Goal: Task Accomplishment & Management: Manage account settings

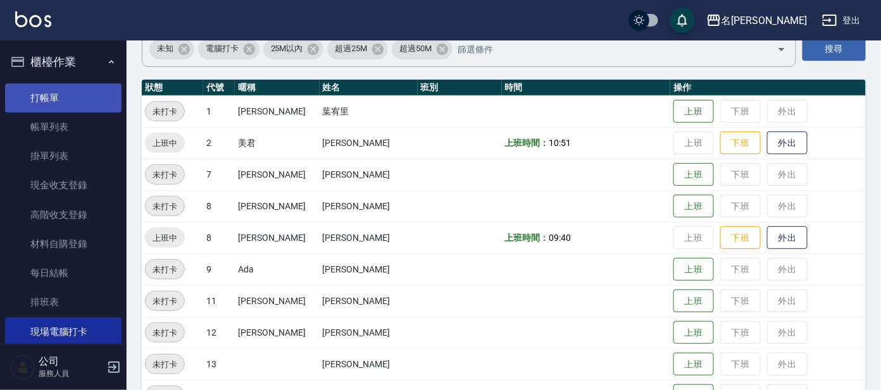
scroll to position [78, 0]
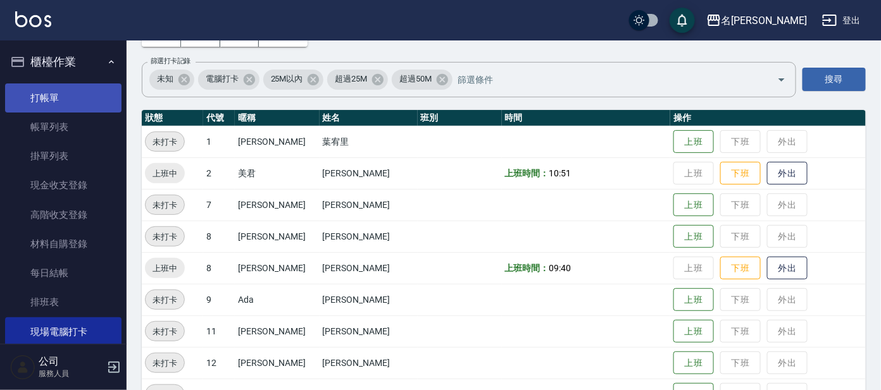
click at [75, 91] on link "打帳單" at bounding box center [63, 98] width 116 height 29
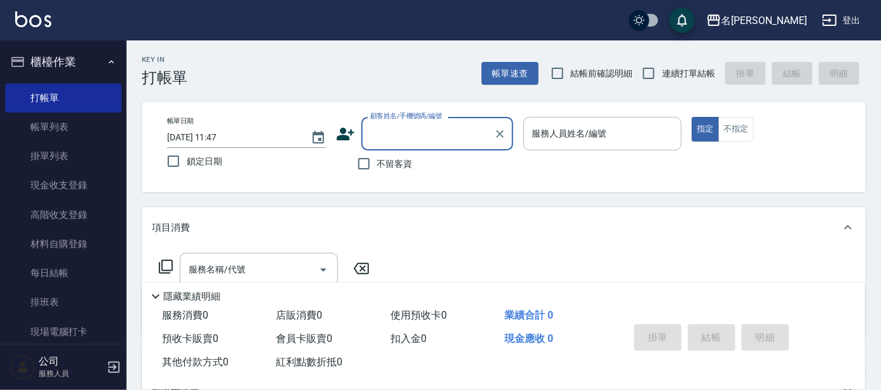
click at [681, 82] on label "連續打單結帳" at bounding box center [675, 73] width 80 height 27
click at [662, 82] on input "連續打單結帳" at bounding box center [648, 73] width 27 height 27
checkbox input "true"
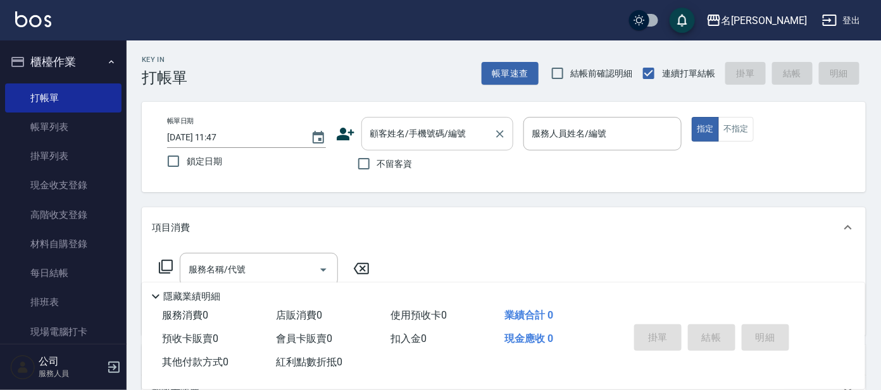
click at [452, 125] on input "顧客姓名/手機號碼/編號" at bounding box center [428, 134] width 122 height 22
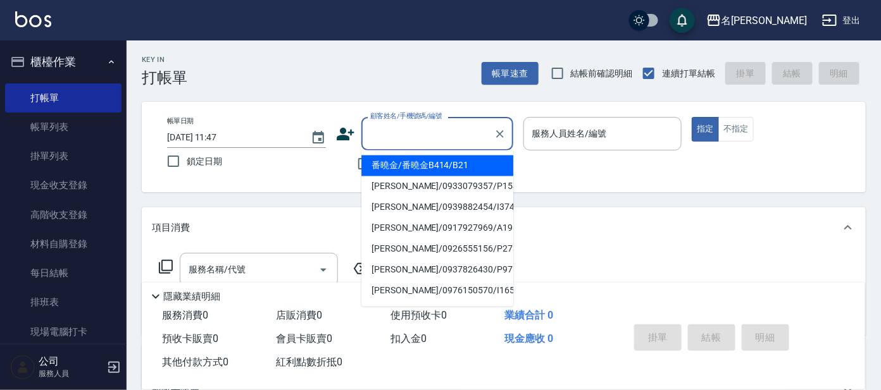
type input "ㄛ"
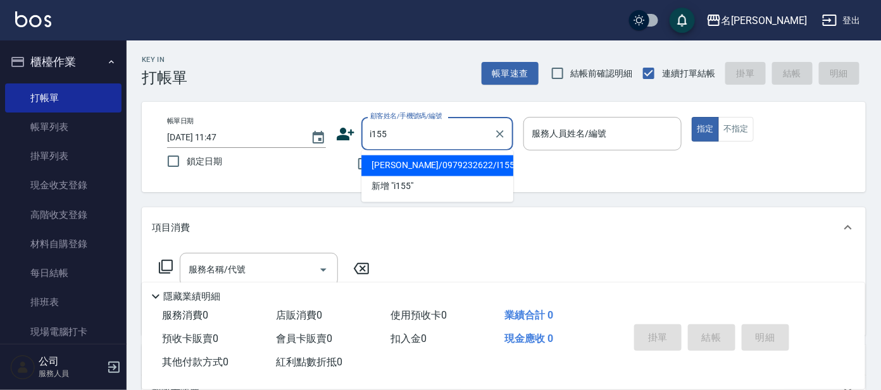
type input "翁蓓蓓/0979232622/I155"
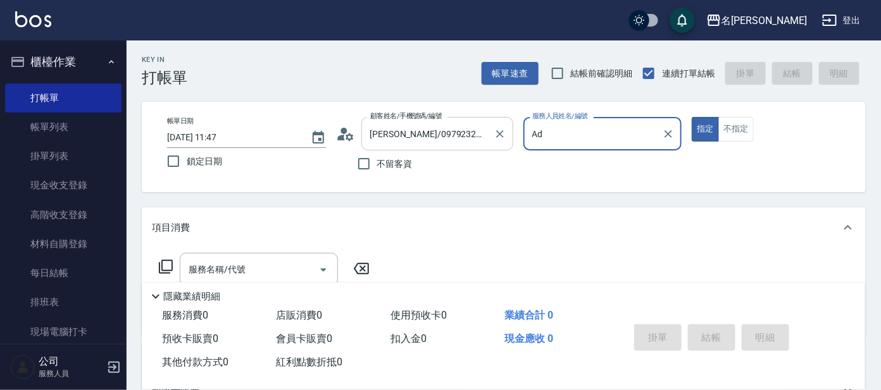
type input "A"
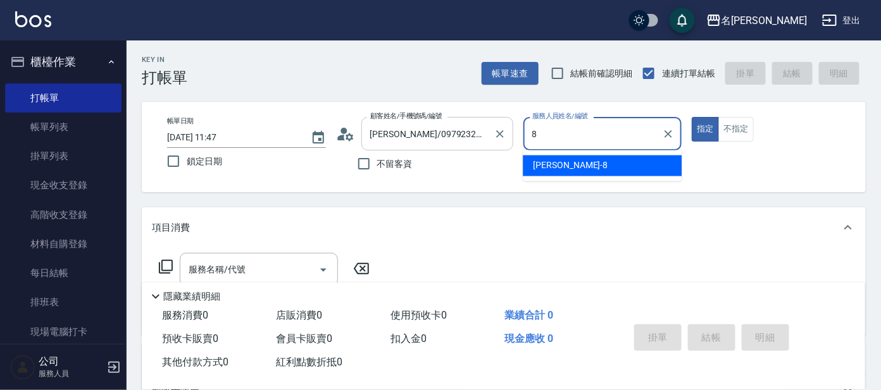
type input "亞璇-8"
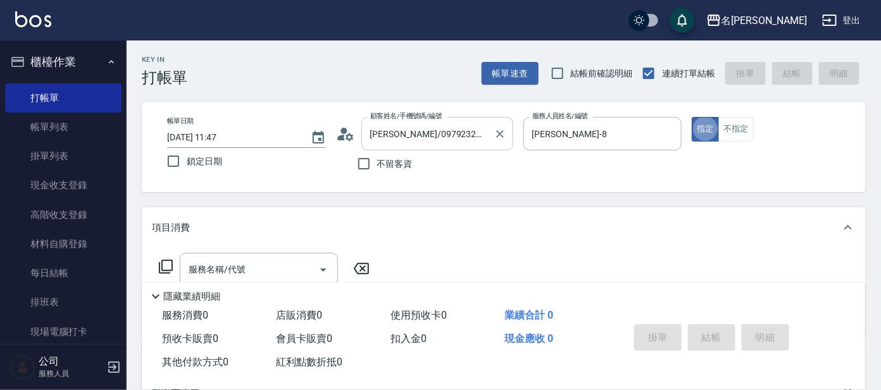
type button "true"
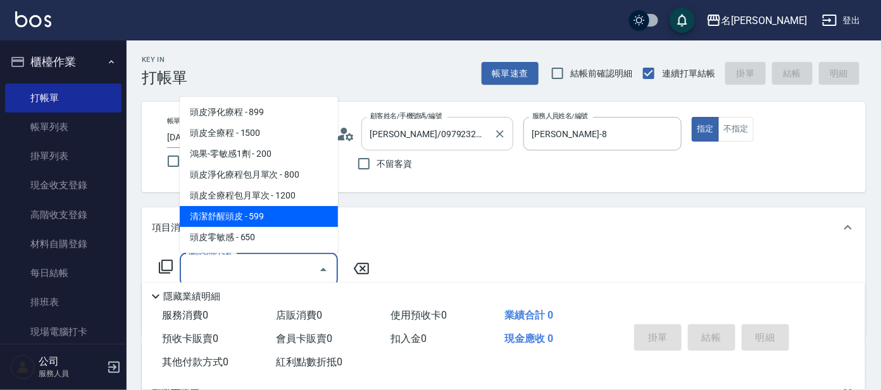
type input "清潔舒醒頭皮(110)"
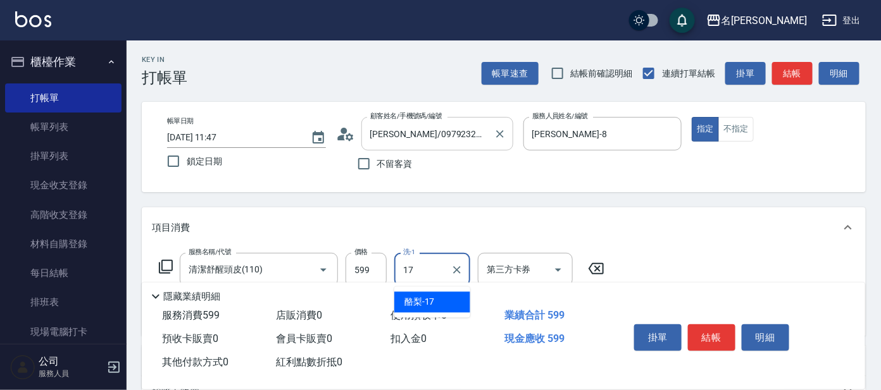
type input "酪梨-17"
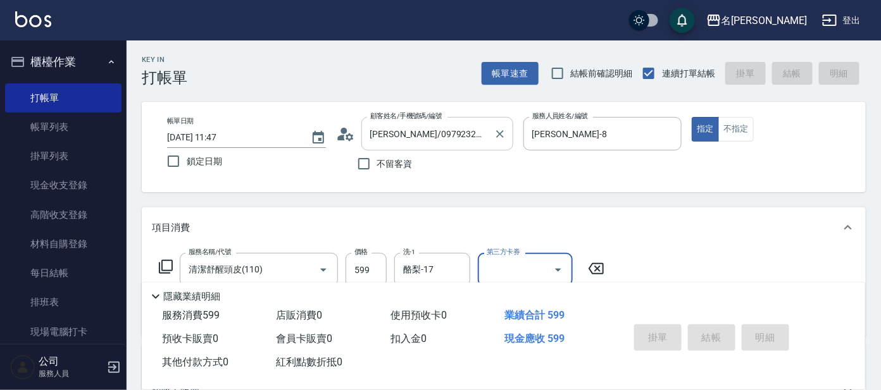
type input "2025/10/07 11:48"
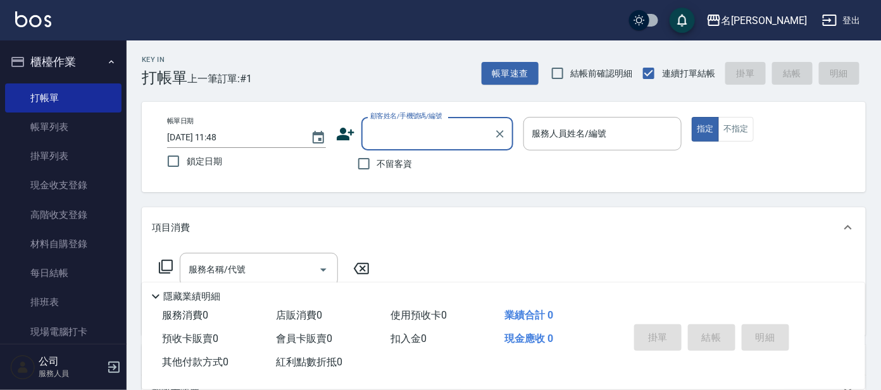
click at [709, 249] on div "服務名稱/代號 服務名稱/代號" at bounding box center [504, 291] width 724 height 87
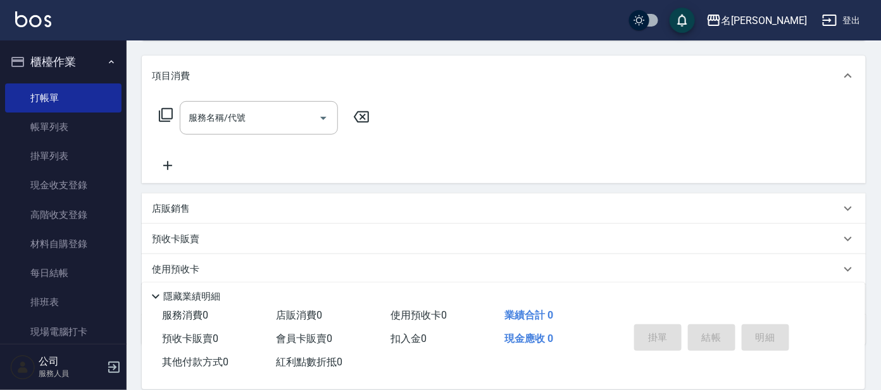
scroll to position [158, 0]
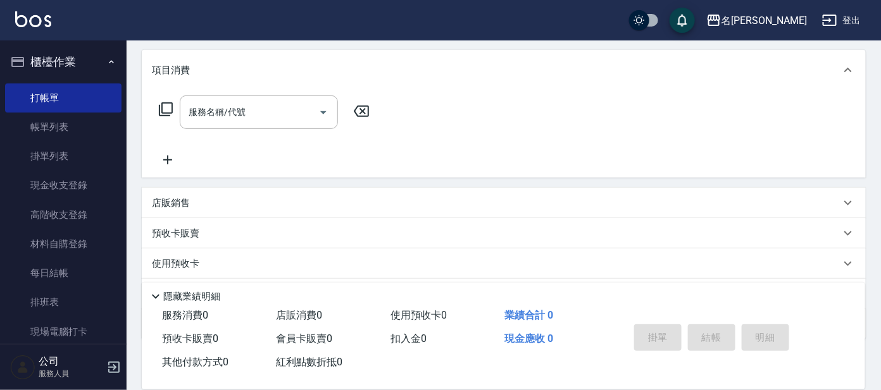
click at [101, 370] on p "服務人員" at bounding box center [71, 373] width 65 height 11
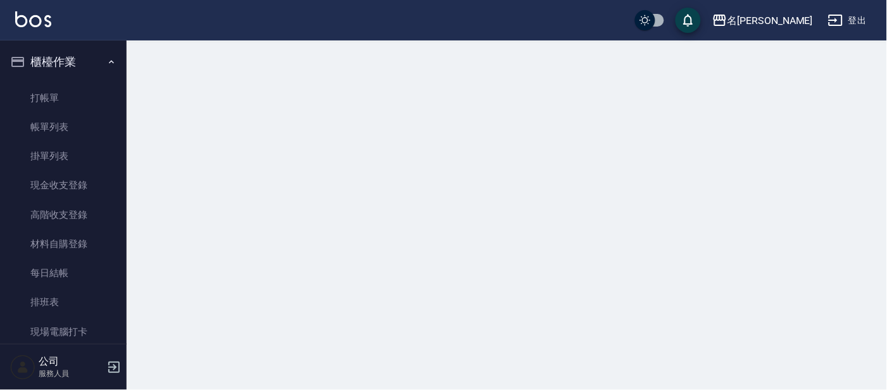
click at [108, 367] on icon "button" at bounding box center [113, 367] width 15 height 15
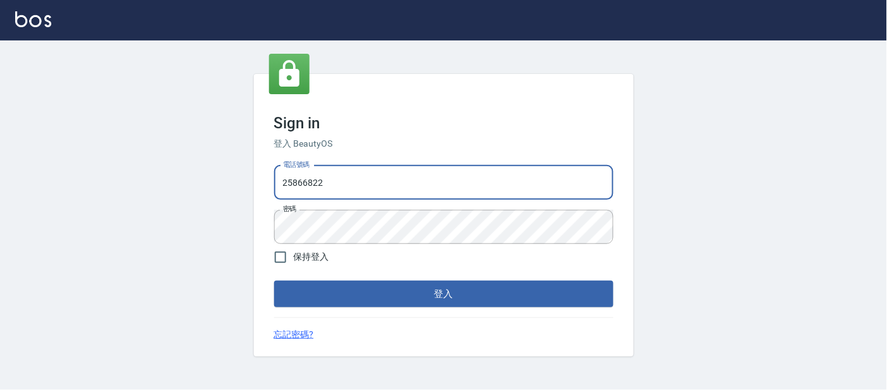
drag, startPoint x: 447, startPoint y: 173, endPoint x: 113, endPoint y: 182, distance: 334.9
click at [113, 182] on div "Sign in 登入 BeautyOS 電話號碼 [PHONE_NUMBER] 電話號碼 密碼 密碼 保持登入 登入 忘記密碼?" at bounding box center [443, 216] width 887 height 350
type input "0920488162"
click at [274, 281] on button "登入" at bounding box center [443, 294] width 339 height 27
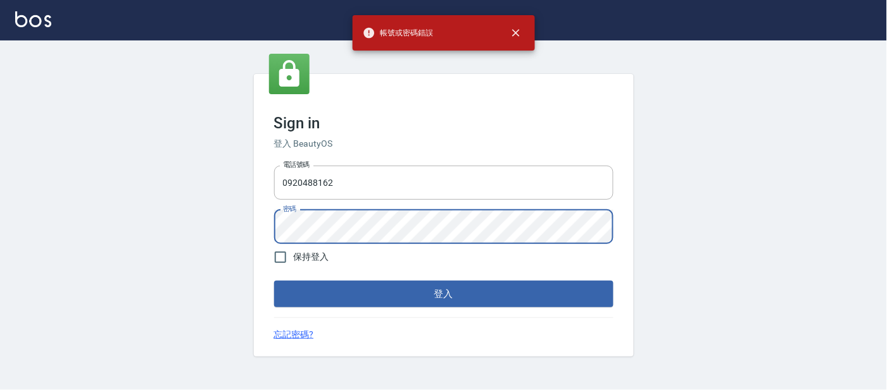
click at [128, 140] on div "Sign in 登入 BeautyOS 電話號碼 0920488162 電話號碼 密碼 密碼 保持登入 登入 忘記密碼?" at bounding box center [443, 216] width 887 height 350
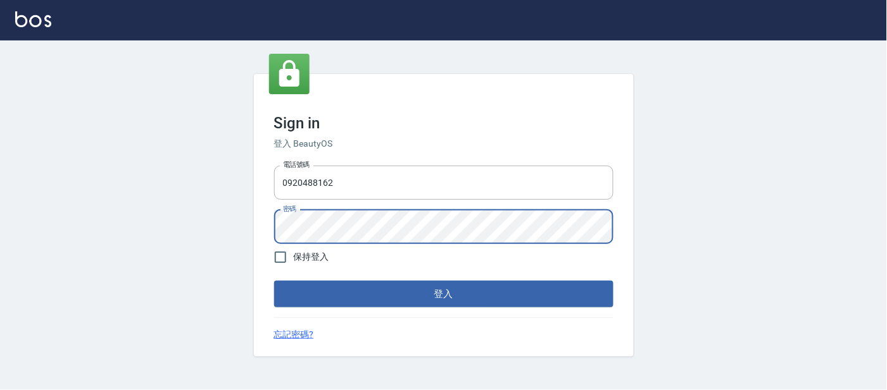
click at [274, 281] on button "登入" at bounding box center [443, 294] width 339 height 27
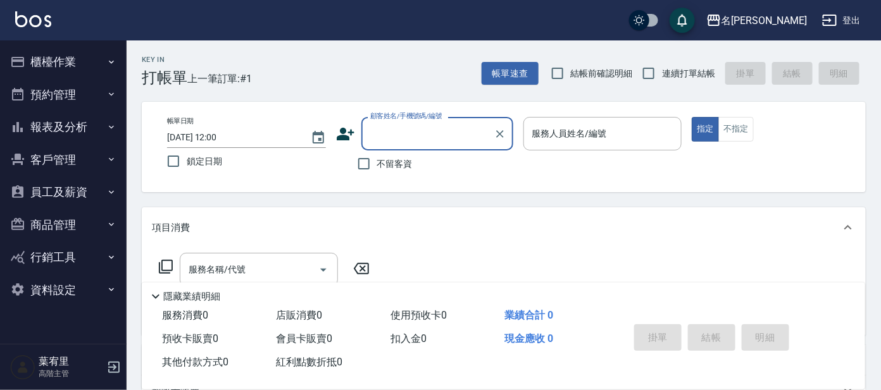
click at [78, 209] on button "商品管理" at bounding box center [63, 225] width 116 height 33
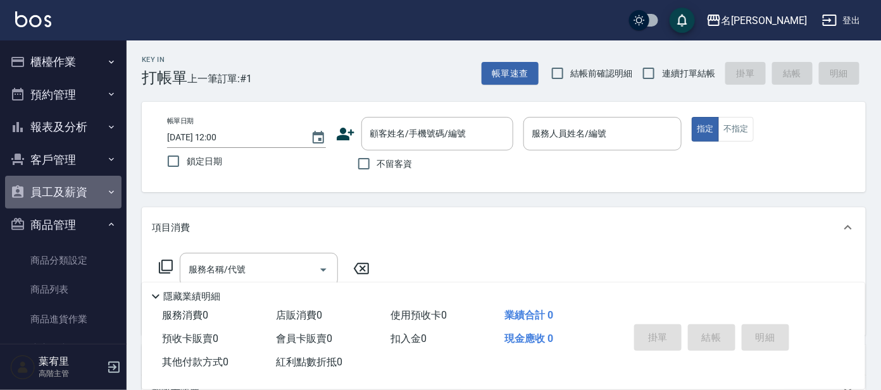
click at [73, 198] on button "員工及薪資" at bounding box center [63, 192] width 116 height 33
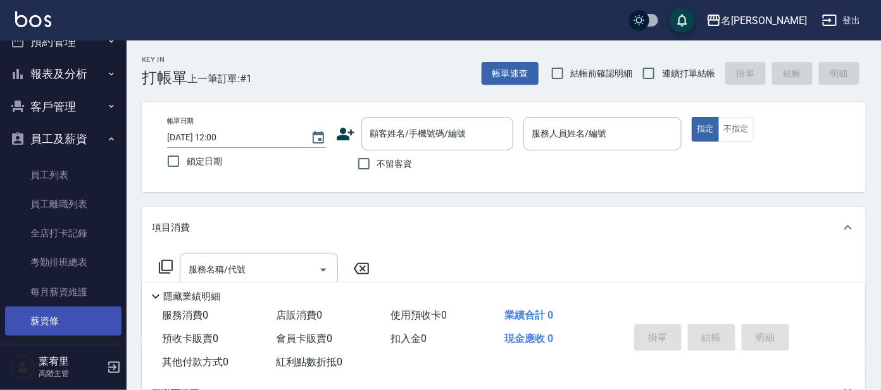
scroll to position [78, 0]
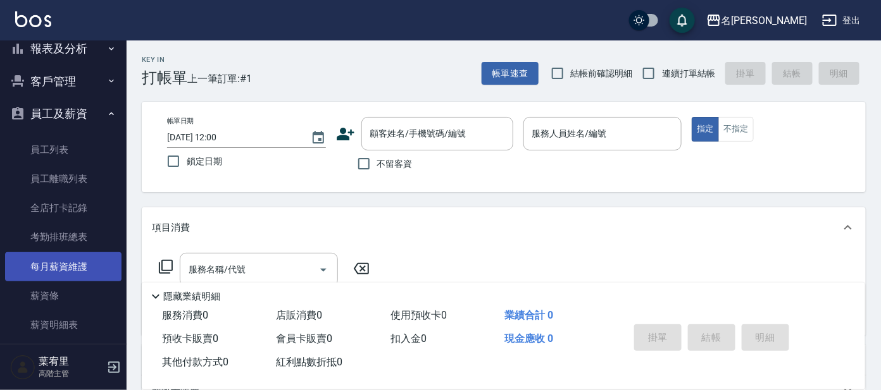
click at [67, 270] on link "每月薪資維護" at bounding box center [63, 266] width 116 height 29
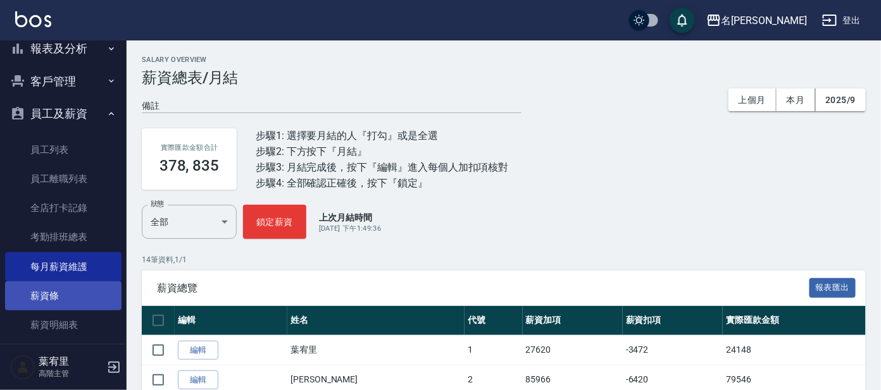
click at [50, 295] on link "薪資條" at bounding box center [63, 296] width 116 height 29
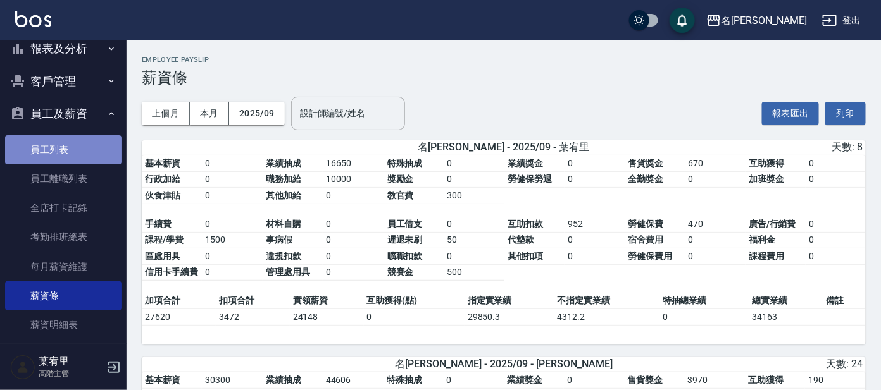
click at [71, 154] on link "員工列表" at bounding box center [63, 149] width 116 height 29
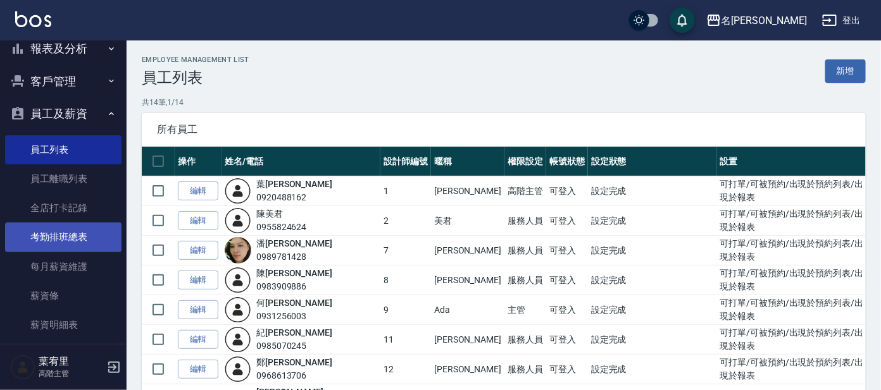
click at [79, 228] on link "考勤排班總表" at bounding box center [63, 237] width 116 height 29
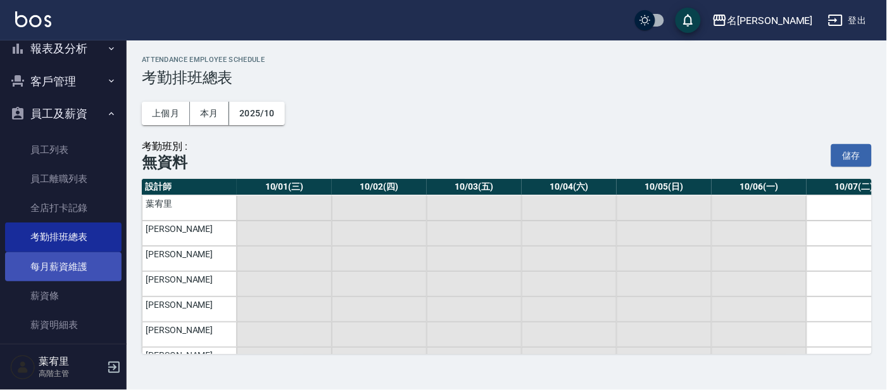
click at [77, 263] on link "每月薪資維護" at bounding box center [63, 266] width 116 height 29
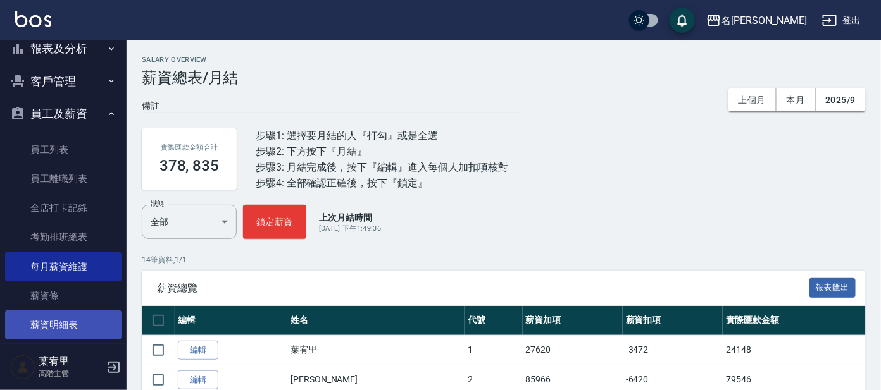
click at [80, 322] on link "薪資明細表" at bounding box center [63, 325] width 116 height 29
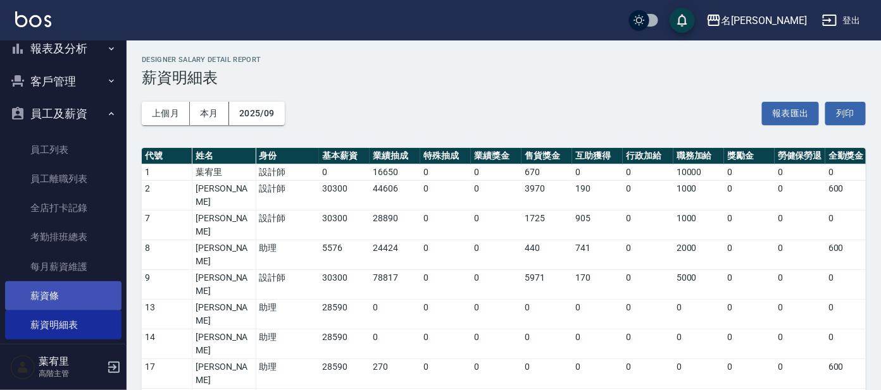
click at [46, 289] on link "薪資條" at bounding box center [63, 296] width 116 height 29
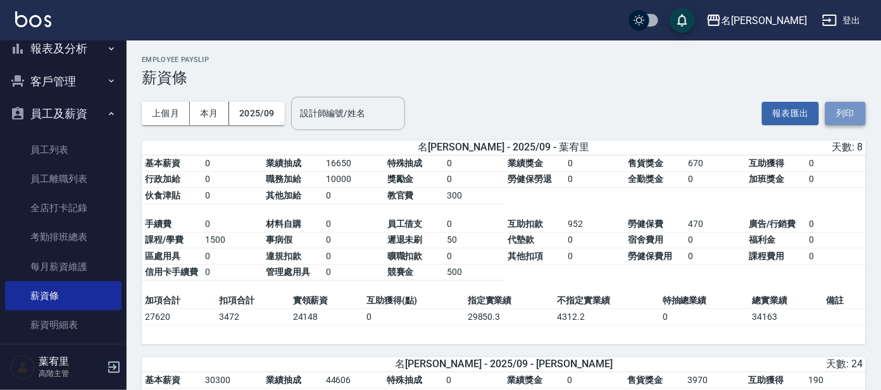
click at [843, 113] on button "列印" at bounding box center [845, 113] width 41 height 23
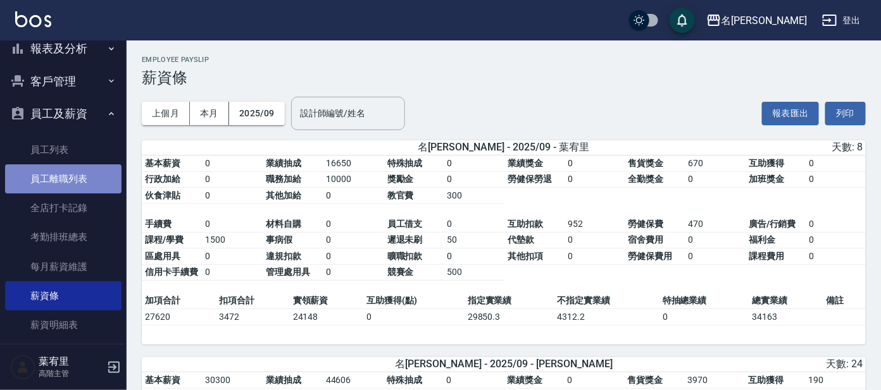
click at [75, 178] on link "員工離職列表" at bounding box center [63, 179] width 116 height 29
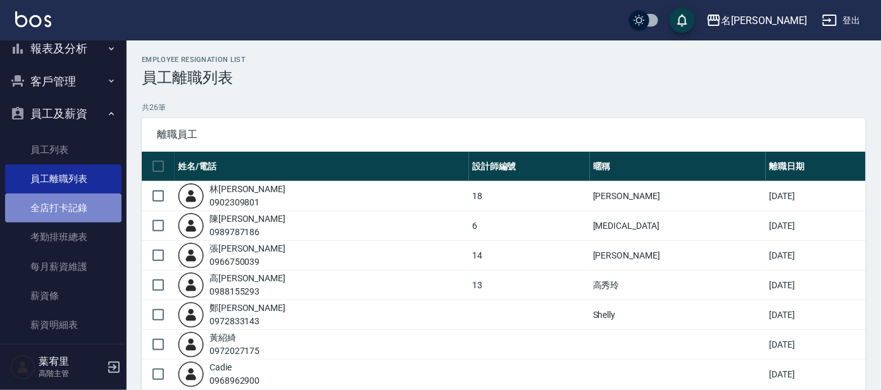
click at [63, 196] on link "全店打卡記錄" at bounding box center [63, 208] width 116 height 29
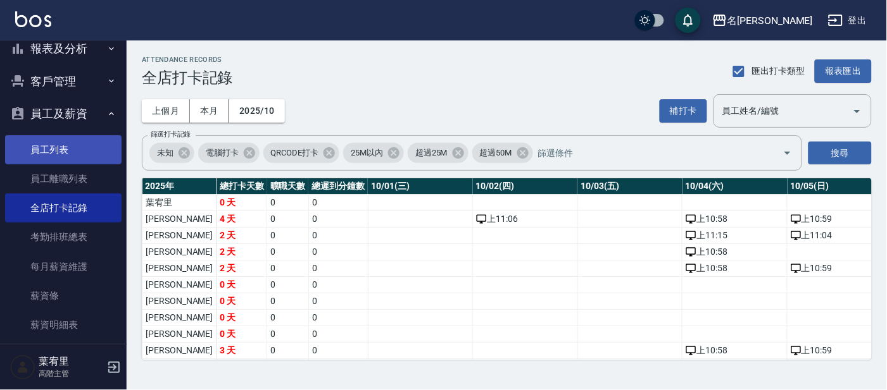
click at [52, 156] on link "員工列表" at bounding box center [63, 149] width 116 height 29
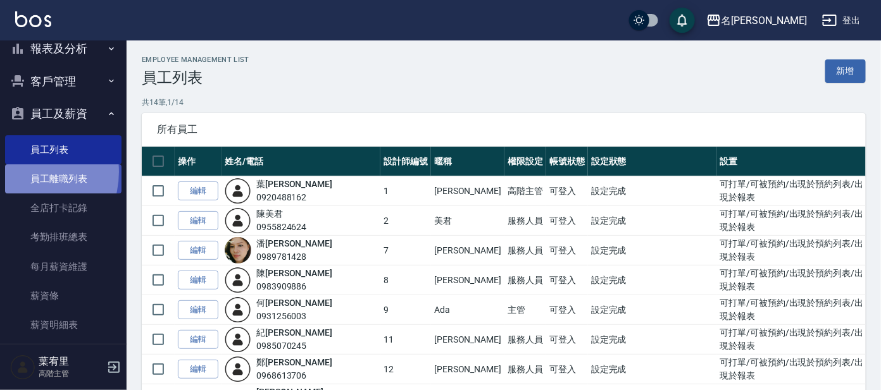
click at [22, 171] on link "員工離職列表" at bounding box center [63, 179] width 116 height 29
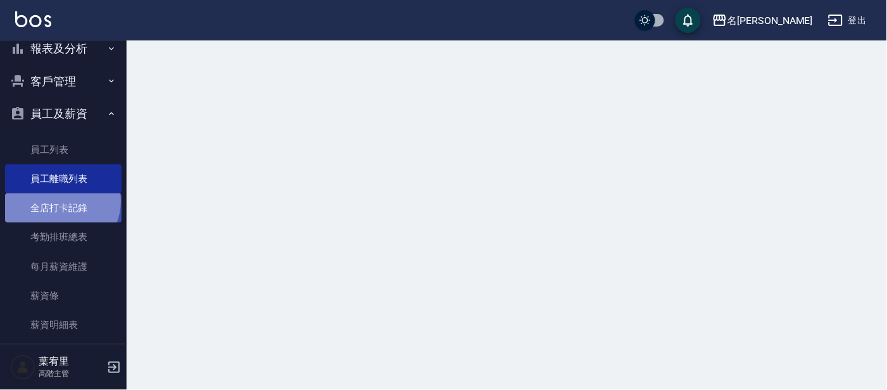
click at [60, 201] on link "全店打卡記錄" at bounding box center [63, 208] width 116 height 29
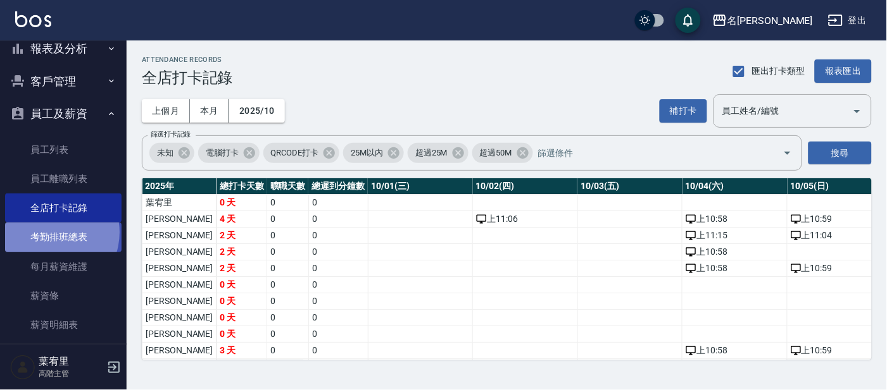
click at [49, 231] on link "考勤排班總表" at bounding box center [63, 237] width 116 height 29
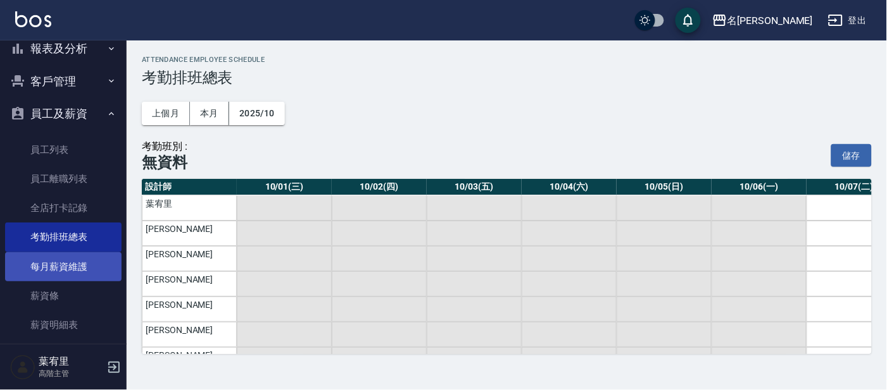
click at [55, 266] on link "每月薪資維護" at bounding box center [63, 266] width 116 height 29
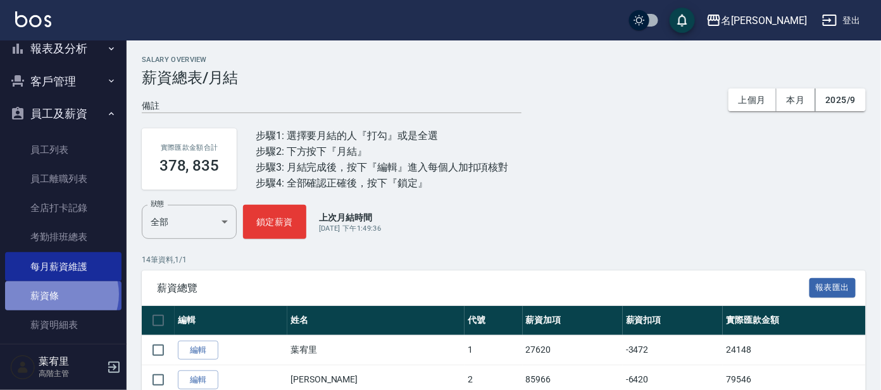
click at [59, 294] on link "薪資條" at bounding box center [63, 296] width 116 height 29
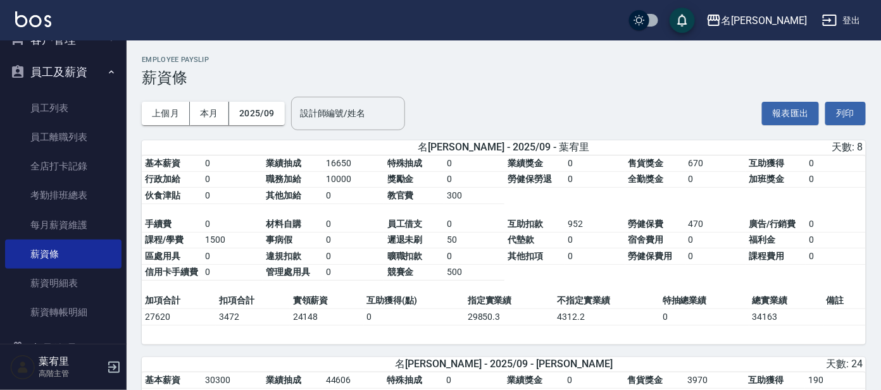
scroll to position [237, 0]
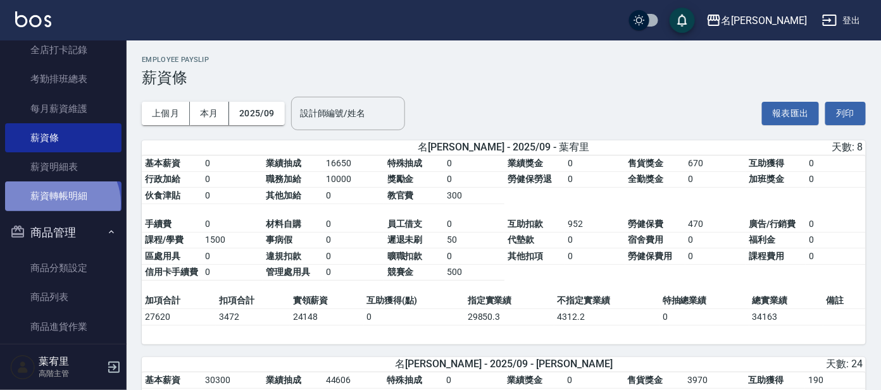
click at [59, 203] on link "薪資轉帳明細" at bounding box center [63, 196] width 116 height 29
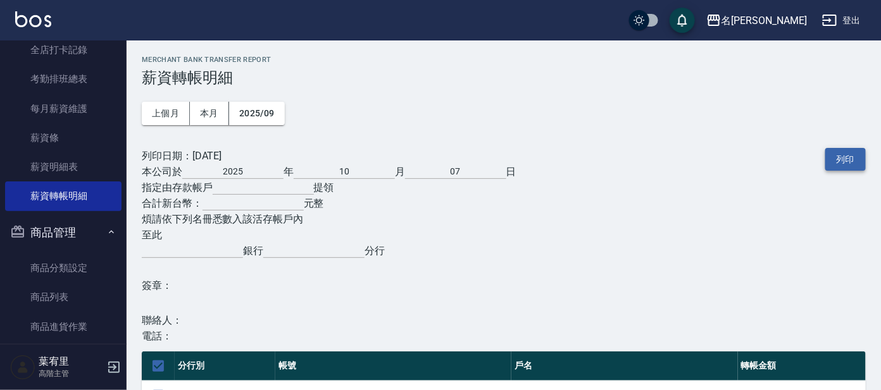
click at [847, 149] on button "列印" at bounding box center [845, 159] width 41 height 23
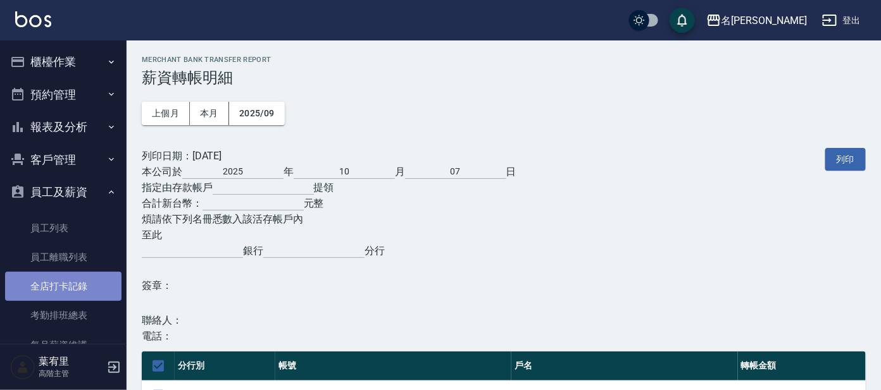
click at [71, 276] on link "全店打卡記錄" at bounding box center [63, 286] width 116 height 29
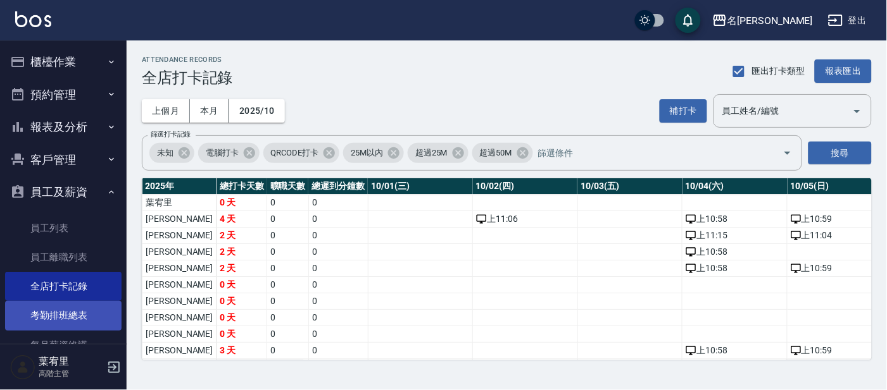
scroll to position [78, 0]
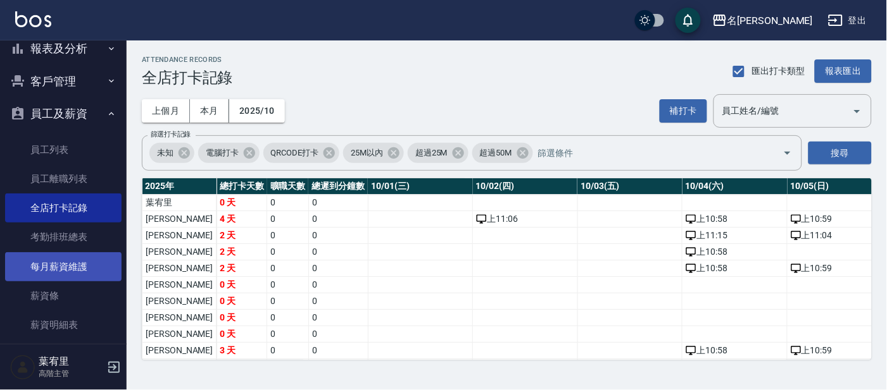
click at [78, 268] on link "每月薪資維護" at bounding box center [63, 266] width 116 height 29
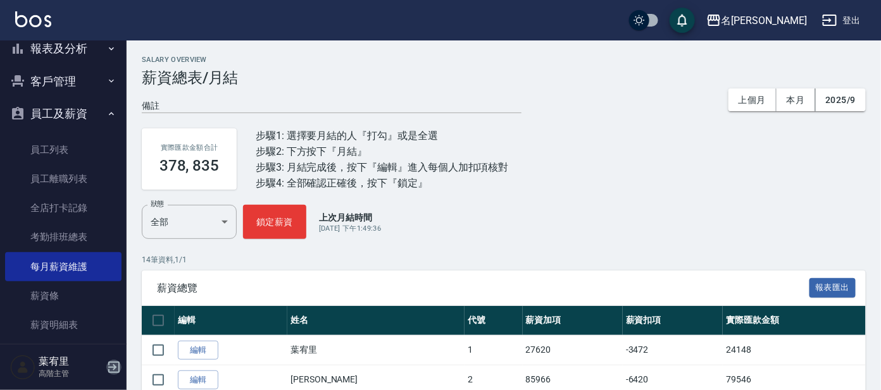
click at [115, 363] on icon "button" at bounding box center [113, 367] width 11 height 11
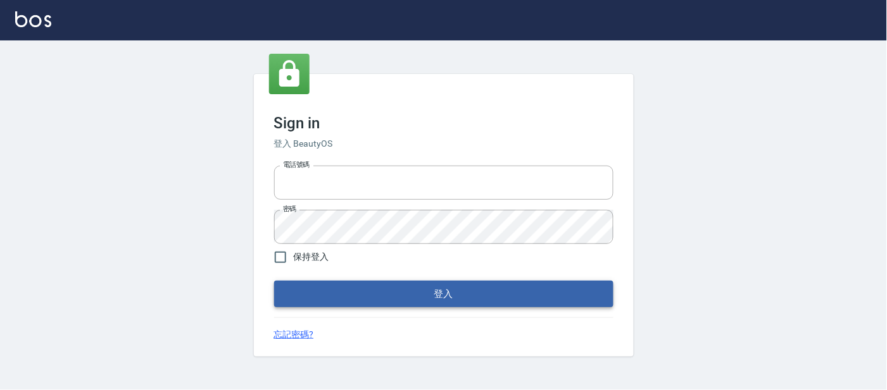
type input "25866822"
click at [368, 289] on button "登入" at bounding box center [443, 294] width 339 height 27
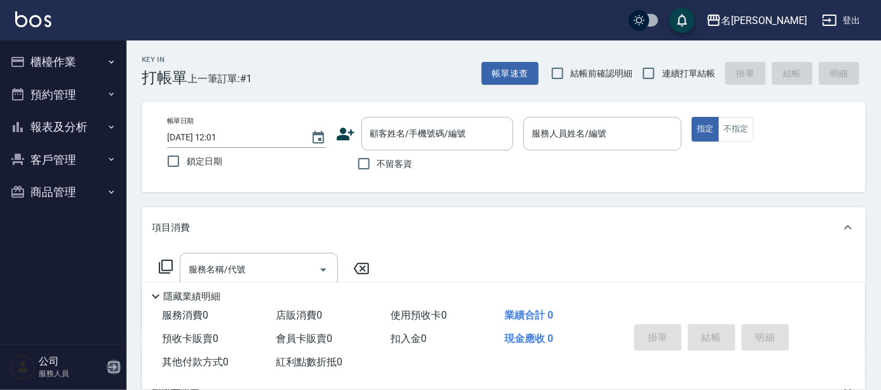
click at [111, 366] on icon "button" at bounding box center [113, 367] width 15 height 15
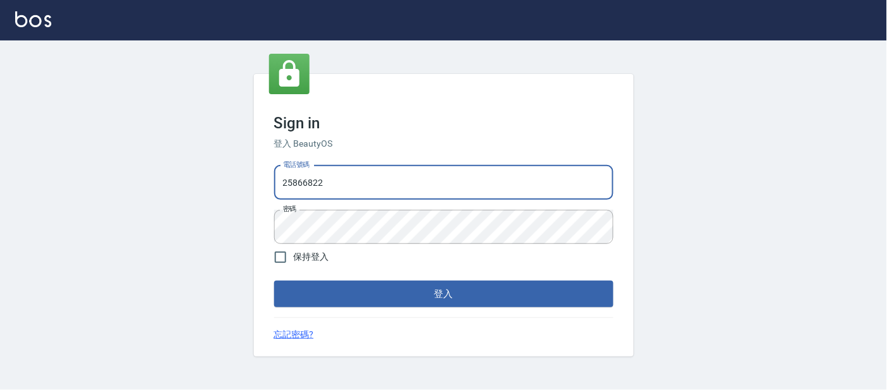
drag, startPoint x: 347, startPoint y: 176, endPoint x: 110, endPoint y: 166, distance: 237.5
click at [110, 166] on div "Sign in 登入 BeautyOS 電話號碼 25866822 電話號碼 密碼 密碼 保持登入 登入 忘記密碼?" at bounding box center [443, 216] width 887 height 350
type input "0920488162"
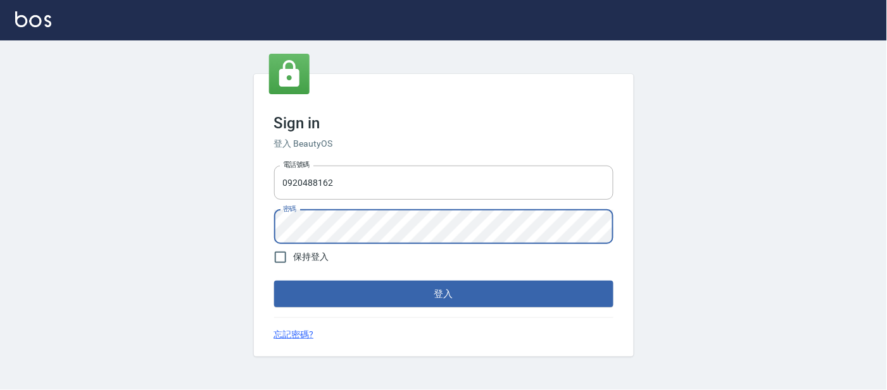
click at [224, 232] on div "Sign in 登入 BeautyOS 電話號碼 0920488162 電話號碼 密碼 密碼 保持登入 登入 忘記密碼?" at bounding box center [443, 216] width 887 height 350
click at [274, 281] on button "登入" at bounding box center [443, 294] width 339 height 27
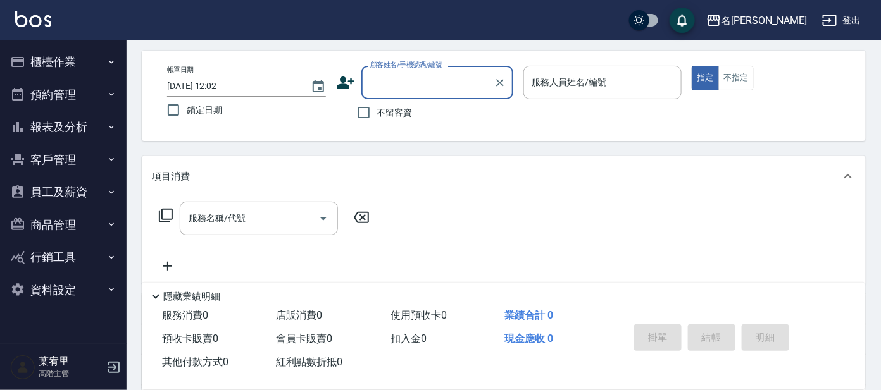
scroll to position [78, 0]
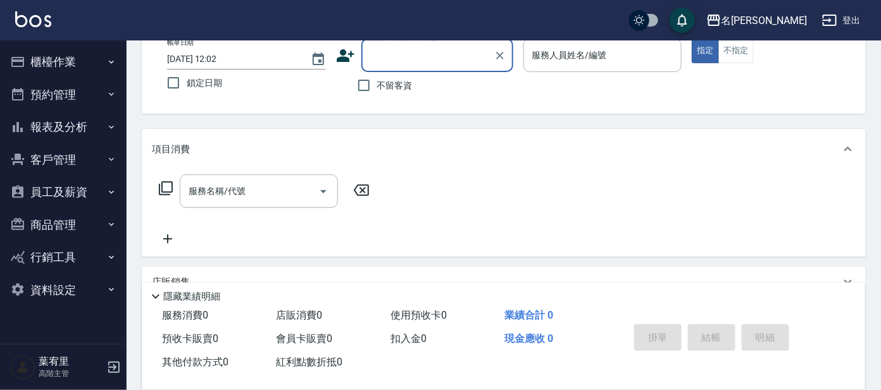
click at [61, 167] on button "客戶管理" at bounding box center [63, 160] width 116 height 33
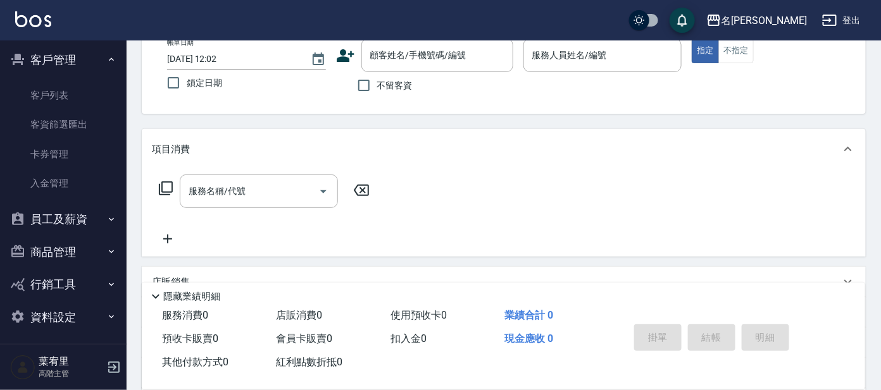
scroll to position [104, 0]
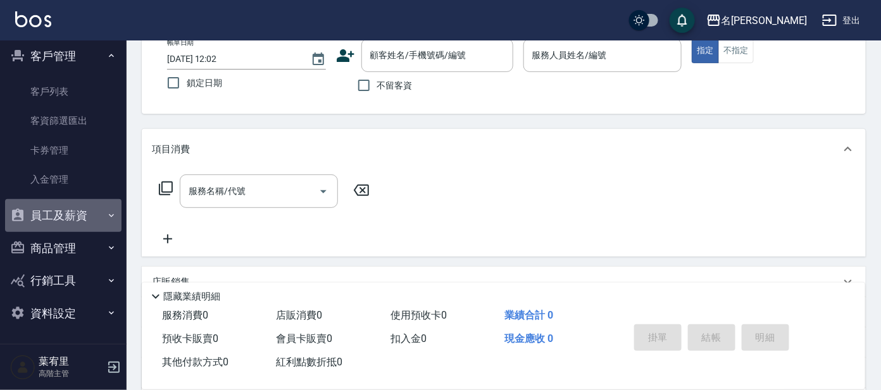
click at [70, 220] on button "員工及薪資" at bounding box center [63, 215] width 116 height 33
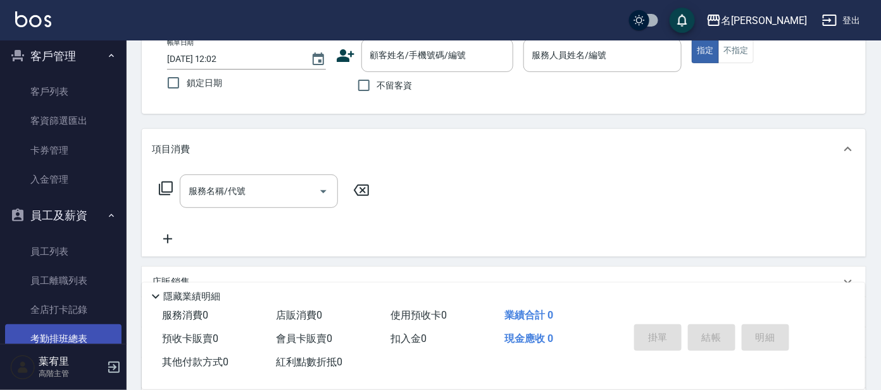
scroll to position [183, 0]
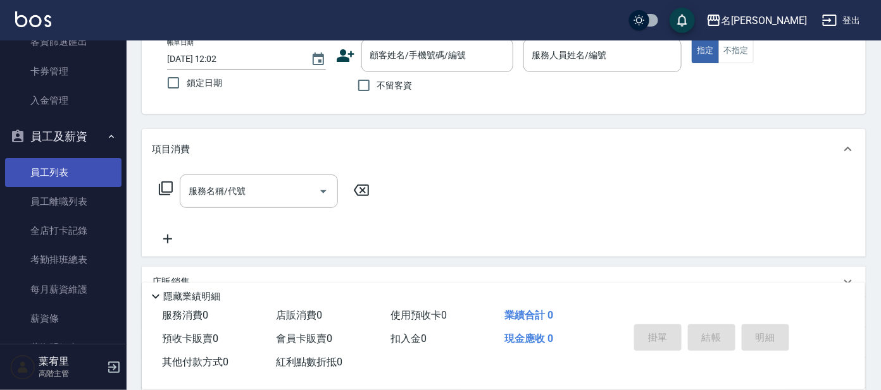
click at [68, 185] on link "員工列表" at bounding box center [63, 172] width 116 height 29
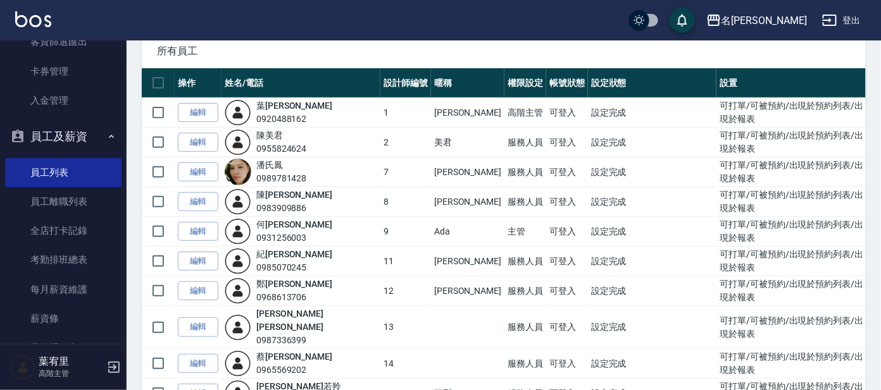
scroll to position [158, 0]
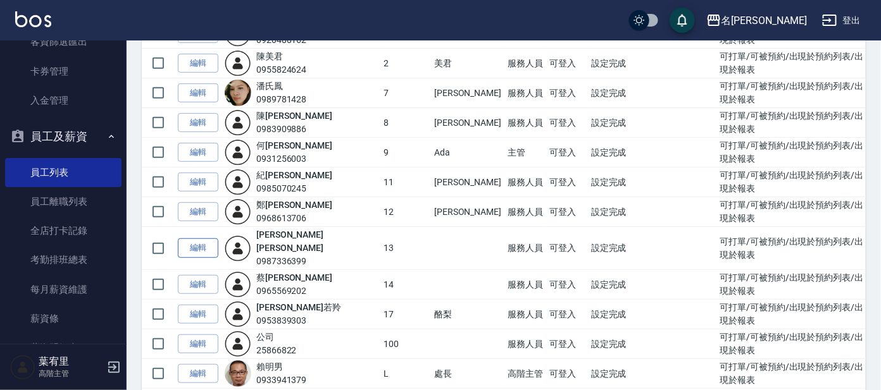
click at [198, 246] on link "編輯" at bounding box center [198, 249] width 41 height 20
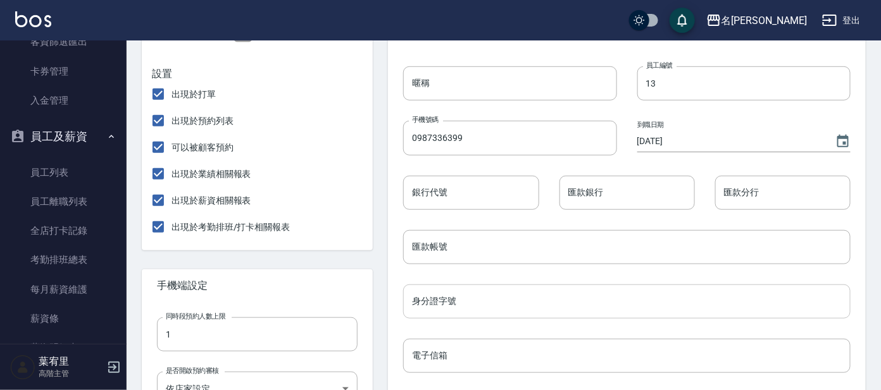
scroll to position [316, 0]
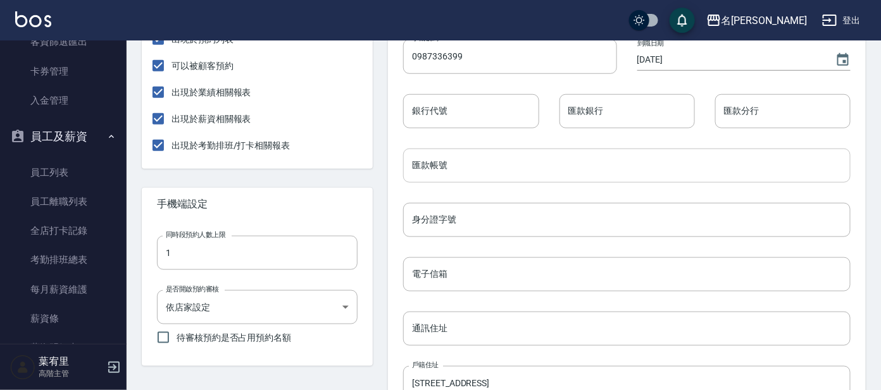
click at [453, 175] on input "匯款帳號" at bounding box center [626, 166] width 447 height 34
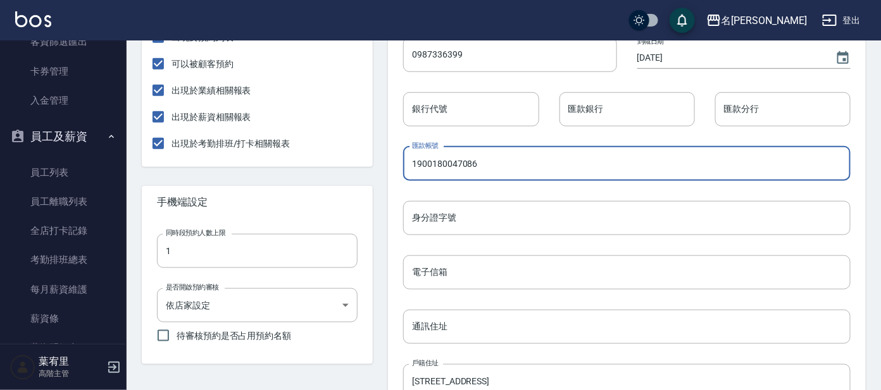
scroll to position [618, 0]
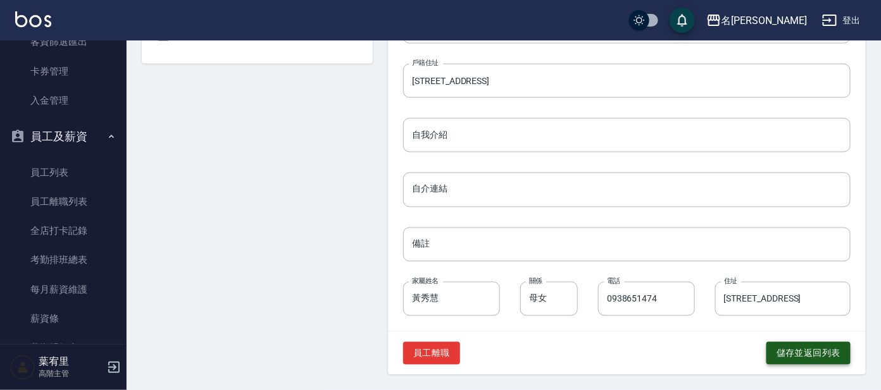
type input "1900180047086"
click at [804, 356] on button "儲存並返回列表" at bounding box center [808, 353] width 84 height 23
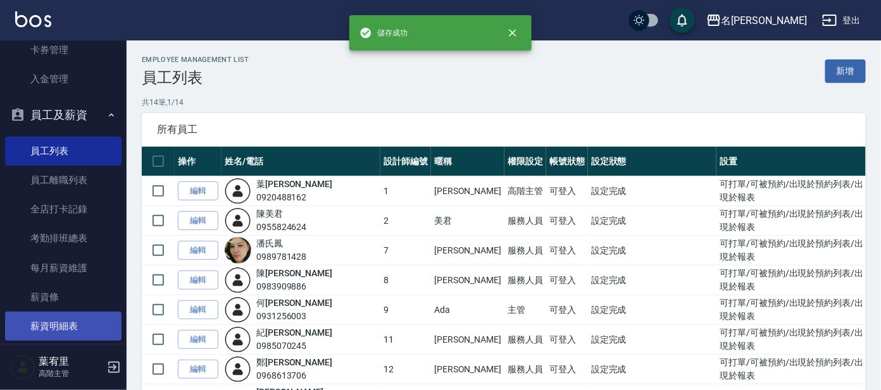
scroll to position [341, 0]
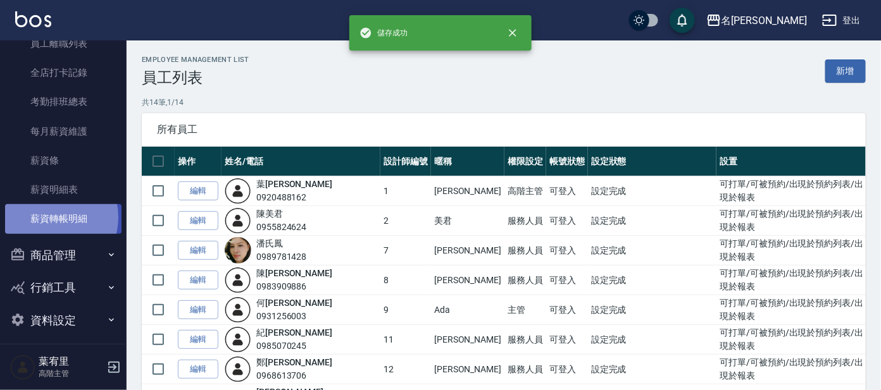
click at [50, 216] on link "薪資轉帳明細" at bounding box center [63, 218] width 116 height 29
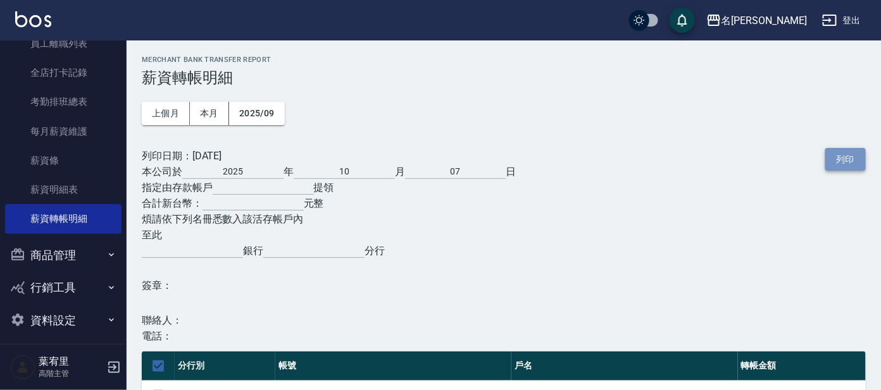
click at [854, 166] on button "列印" at bounding box center [845, 159] width 41 height 23
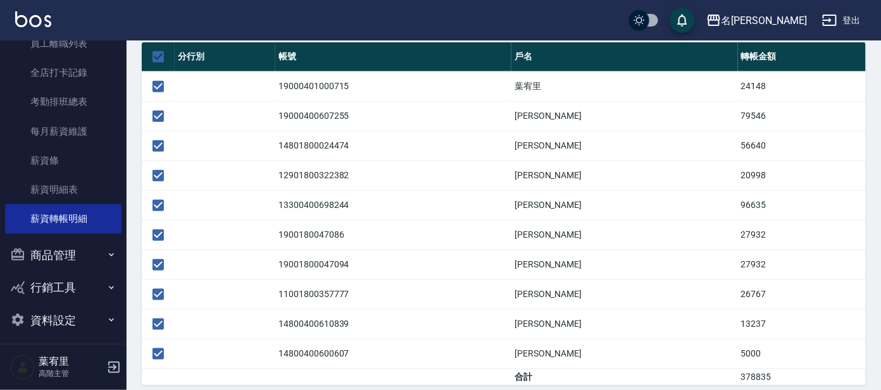
scroll to position [319, 0]
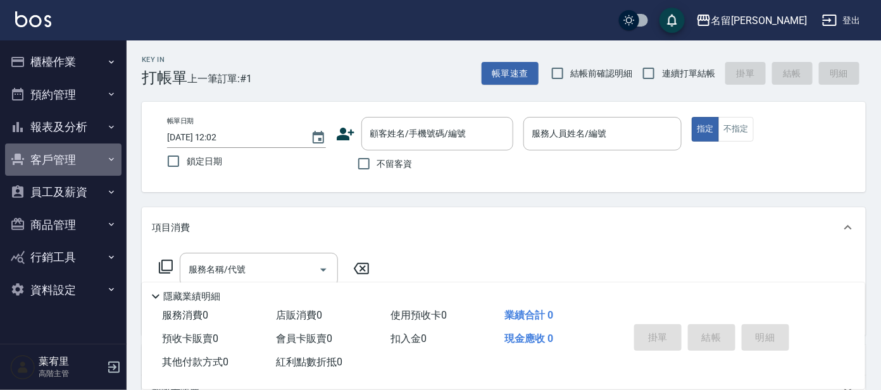
click at [83, 164] on button "客戶管理" at bounding box center [63, 160] width 116 height 33
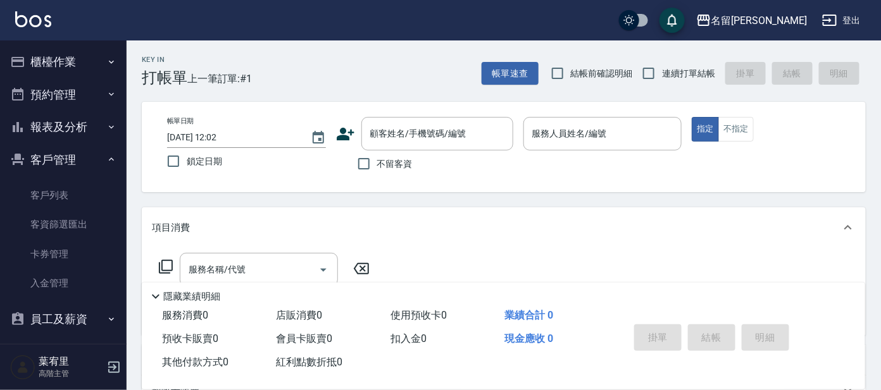
click at [75, 169] on button "客戶管理" at bounding box center [63, 160] width 116 height 33
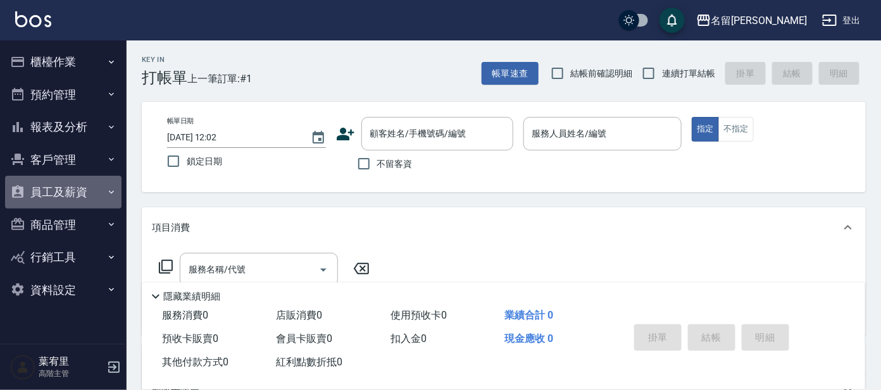
click at [70, 193] on button "員工及薪資" at bounding box center [63, 192] width 116 height 33
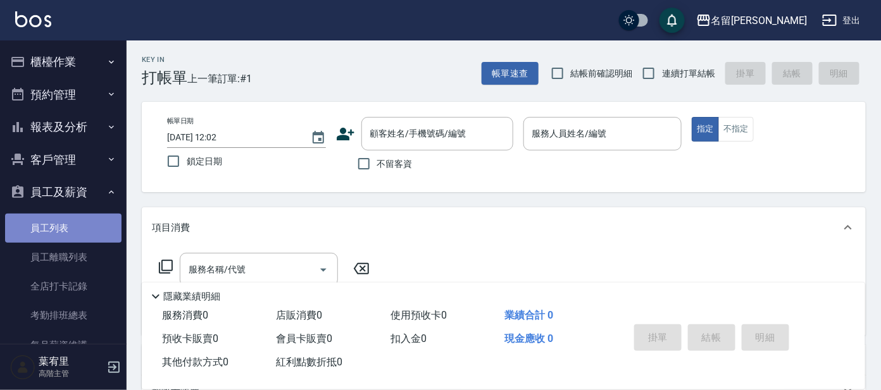
click at [77, 230] on link "員工列表" at bounding box center [63, 228] width 116 height 29
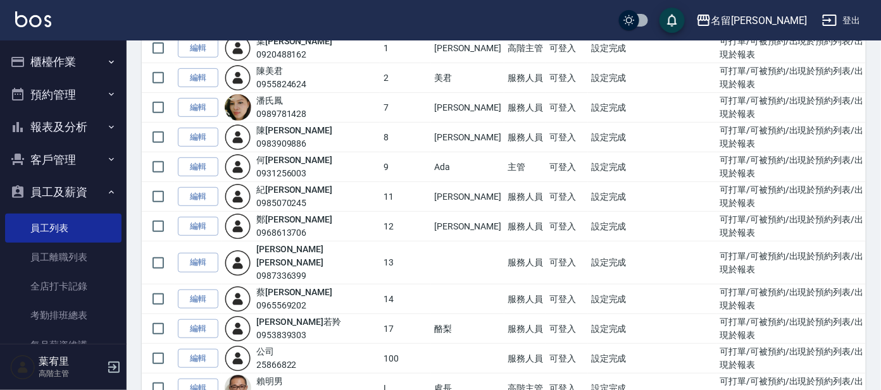
scroll to position [158, 0]
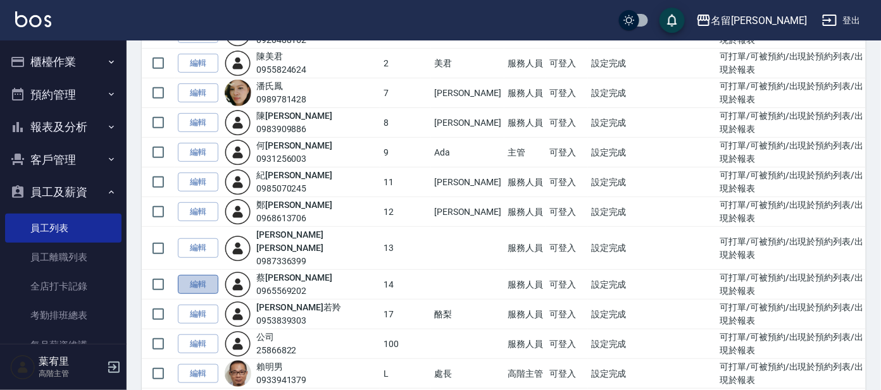
click at [197, 275] on link "編輯" at bounding box center [198, 285] width 41 height 20
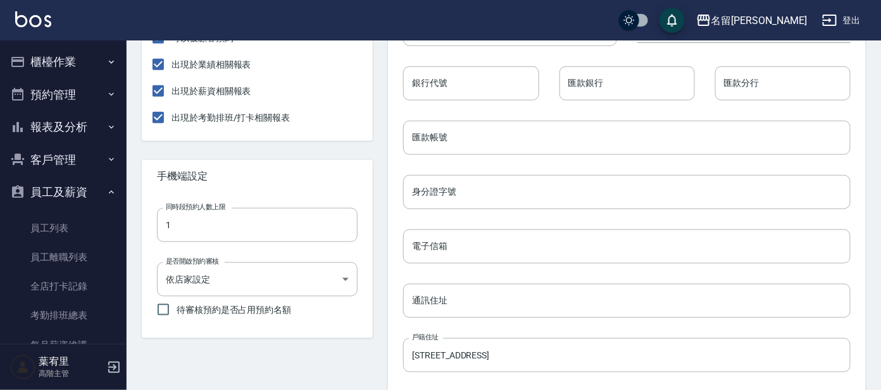
scroll to position [316, 0]
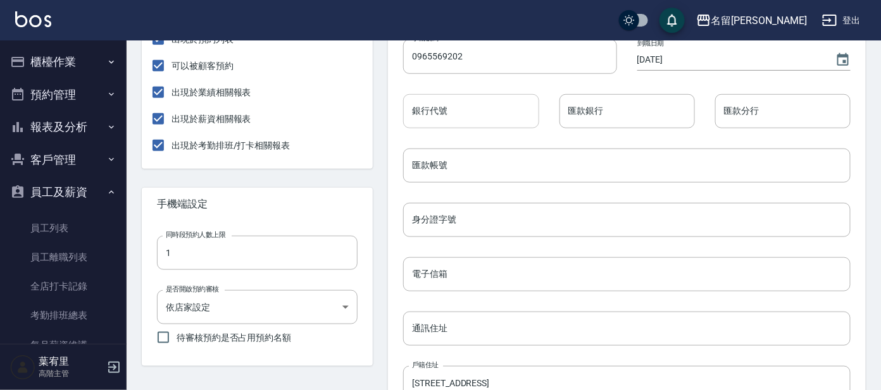
click at [451, 116] on input "銀行代號" at bounding box center [470, 111] width 135 height 34
type input "807"
click at [589, 116] on input "匯款銀行" at bounding box center [626, 111] width 135 height 34
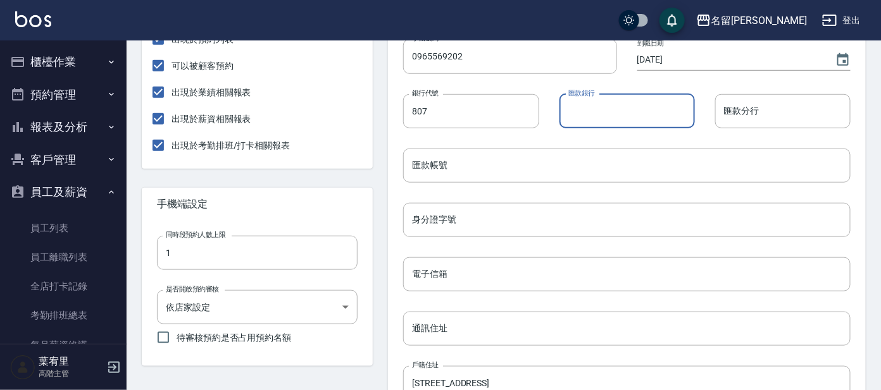
click at [656, 103] on input "匯款銀行" at bounding box center [626, 111] width 135 height 34
click at [468, 164] on input "匯款帳號" at bounding box center [626, 166] width 447 height 34
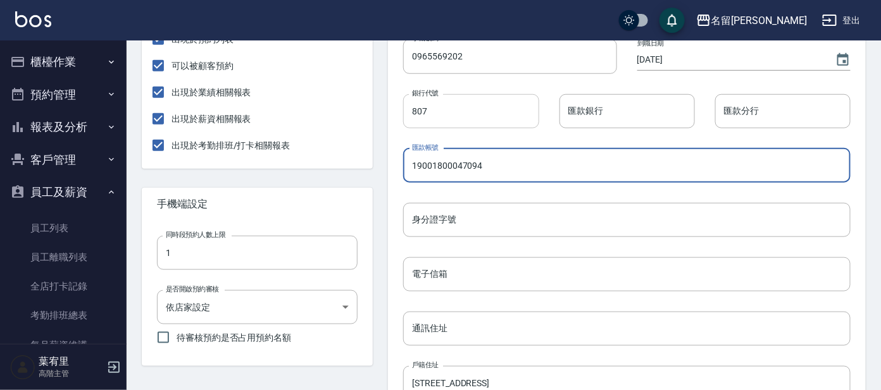
type input "19001800047094"
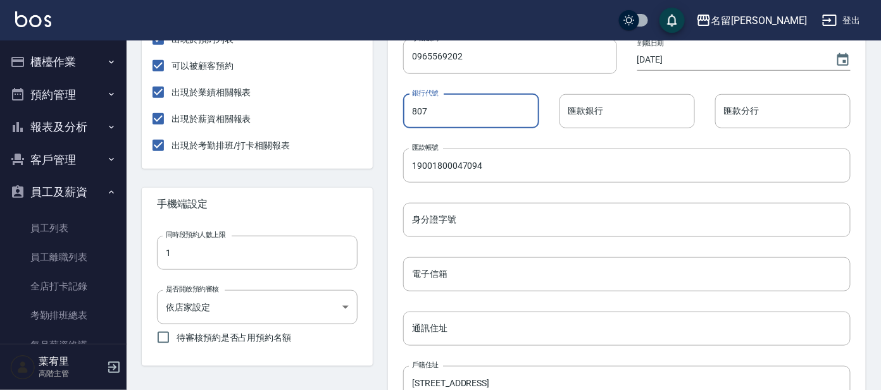
click at [447, 119] on input "807" at bounding box center [470, 111] width 135 height 34
type input "8"
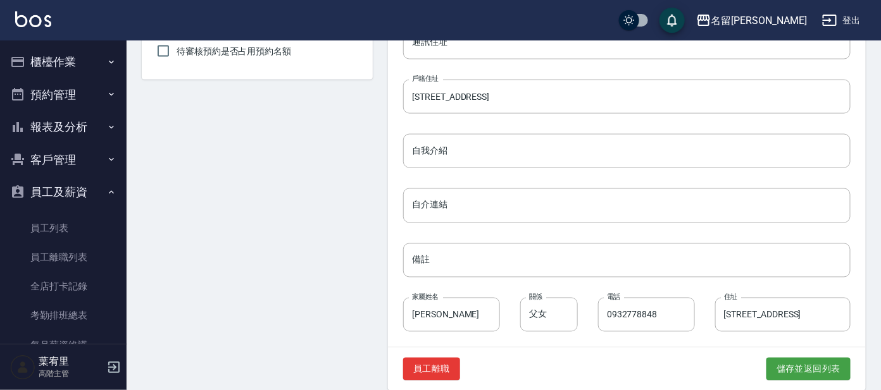
scroll to position [618, 0]
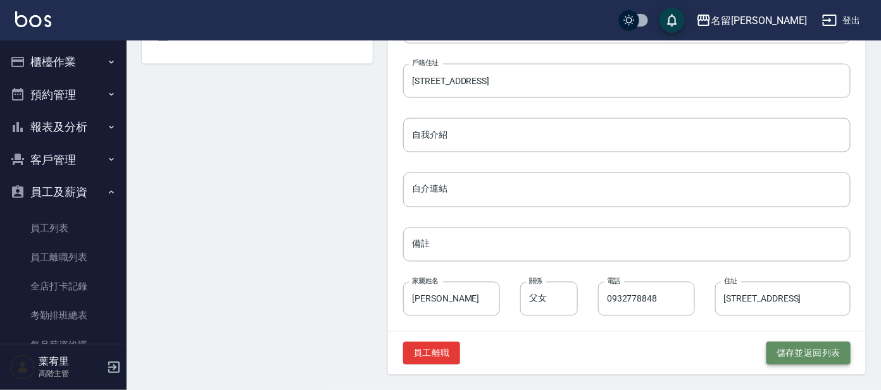
click at [801, 358] on button "儲存並返回列表" at bounding box center [808, 353] width 84 height 23
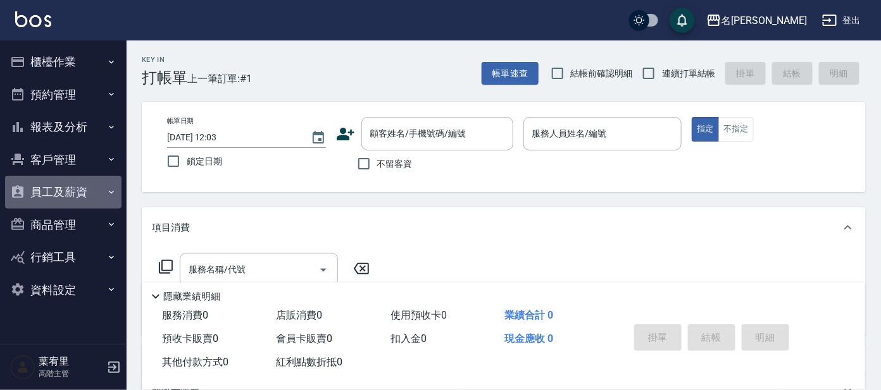
click at [88, 182] on button "員工及薪資" at bounding box center [63, 192] width 116 height 33
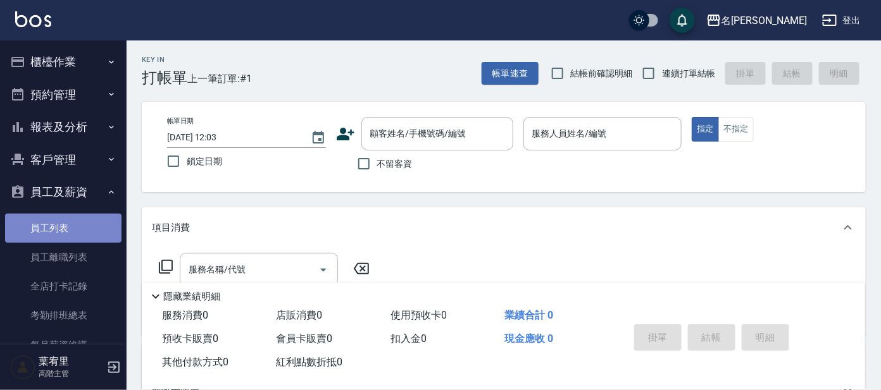
click at [73, 228] on link "員工列表" at bounding box center [63, 228] width 116 height 29
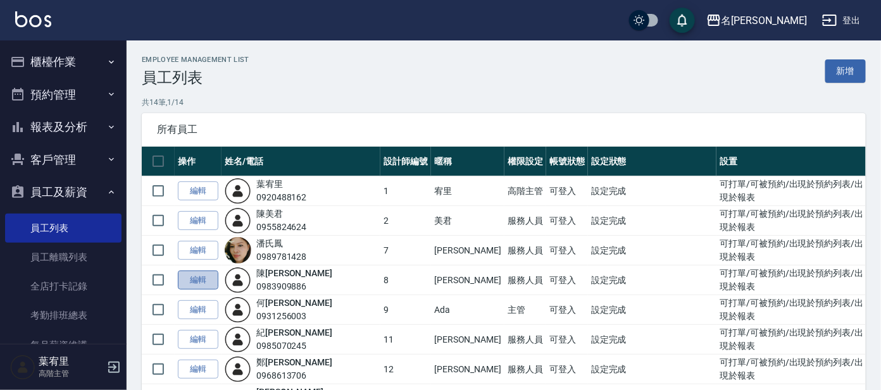
click at [195, 281] on link "編輯" at bounding box center [198, 281] width 41 height 20
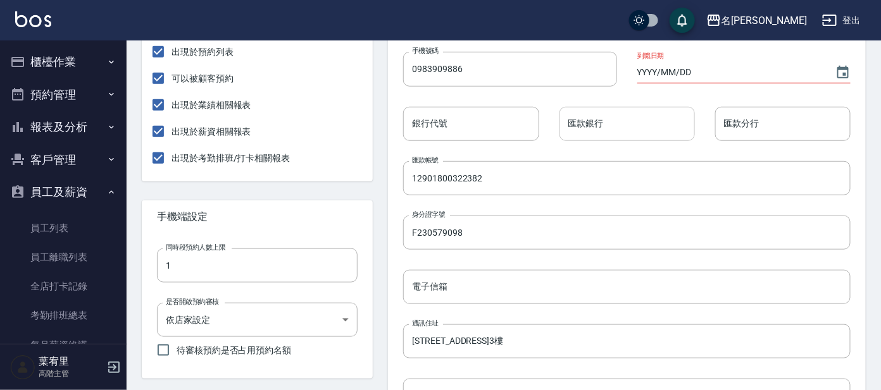
scroll to position [237, 0]
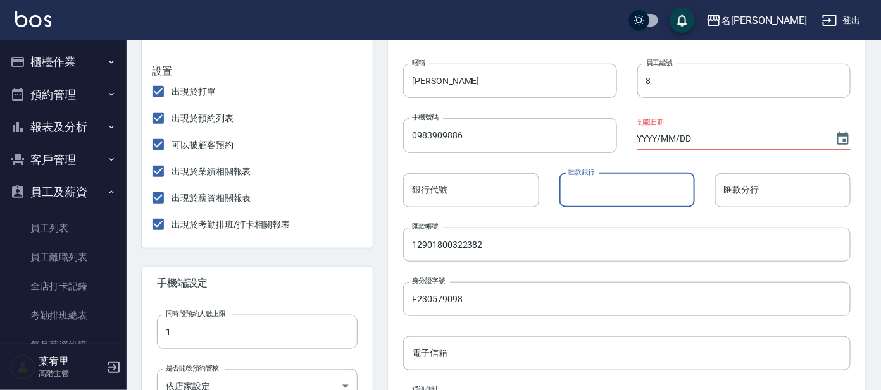
click at [626, 185] on input "匯款銀行" at bounding box center [626, 190] width 135 height 34
click at [520, 206] on input "銀行代號" at bounding box center [470, 190] width 135 height 34
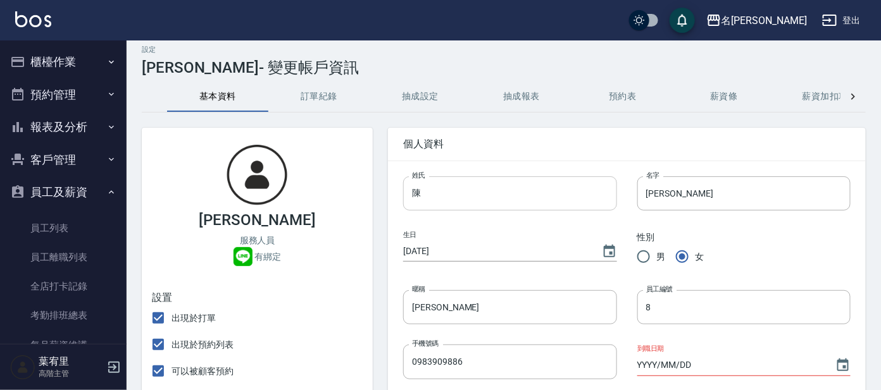
scroll to position [0, 0]
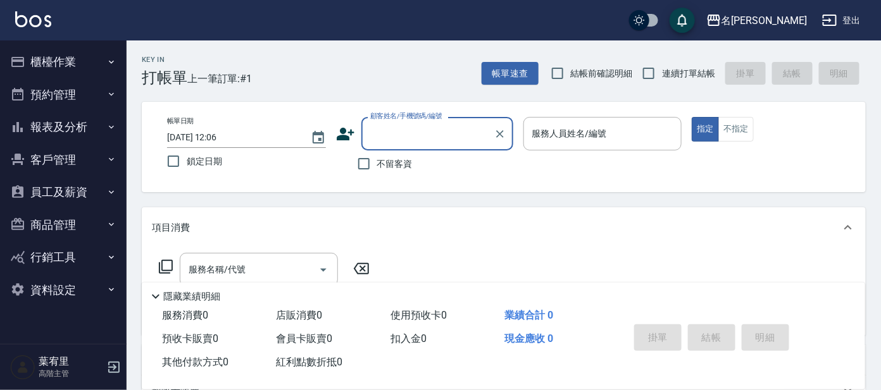
click at [81, 46] on ul "櫃檯作業 打帳單 帳單列表 掛單列表 座位開單 營業儀表板 現金收支登錄 高階收支登錄 材料自購登錄 每日結帳 排班表 現場電腦打卡 掃碼打卡 預約管理 預約…" at bounding box center [63, 176] width 116 height 271
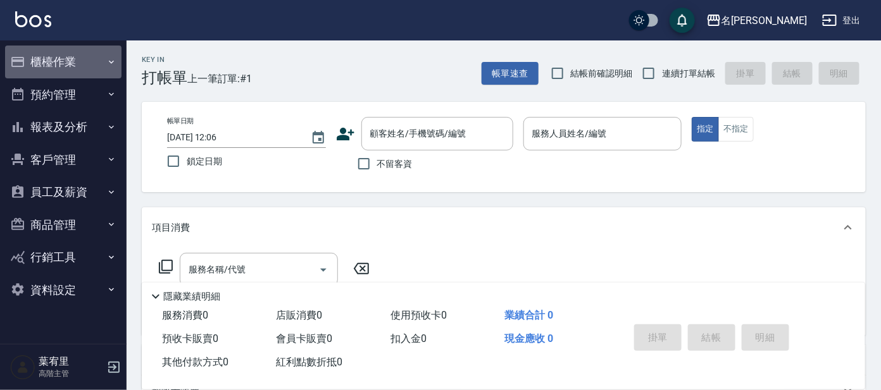
drag, startPoint x: 77, startPoint y: 60, endPoint x: 89, endPoint y: 100, distance: 41.6
click at [77, 61] on button "櫃檯作業" at bounding box center [63, 62] width 116 height 33
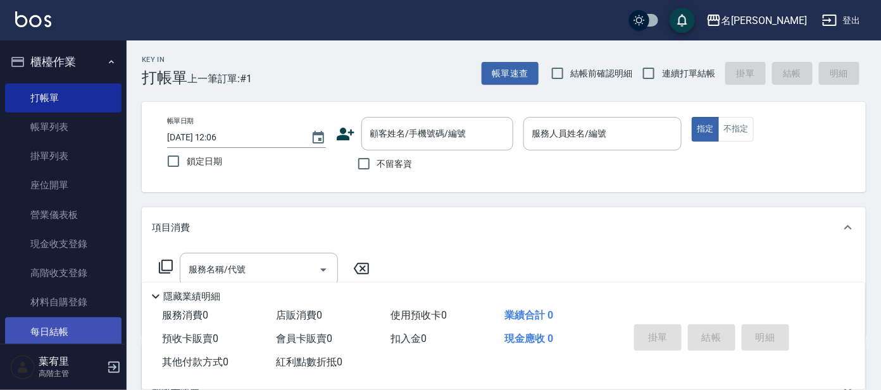
click at [59, 320] on link "每日結帳" at bounding box center [63, 332] width 116 height 29
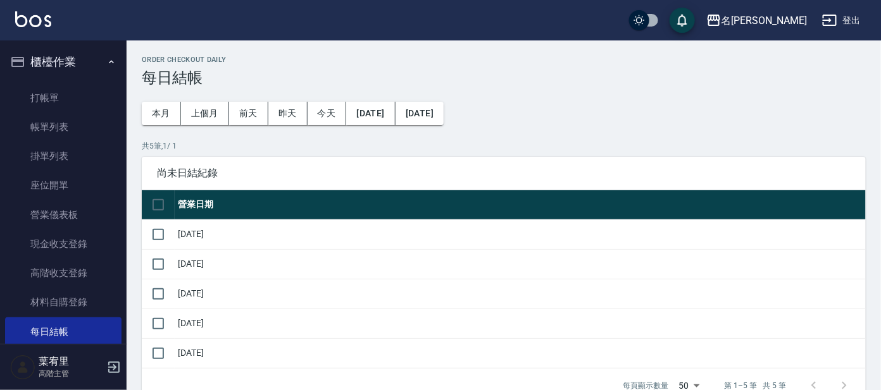
drag, startPoint x: 161, startPoint y: 185, endPoint x: 153, endPoint y: 199, distance: 16.2
click at [161, 186] on div "尚未日結紀錄" at bounding box center [504, 173] width 724 height 33
click at [151, 204] on input "checkbox" at bounding box center [158, 205] width 27 height 27
checkbox input "true"
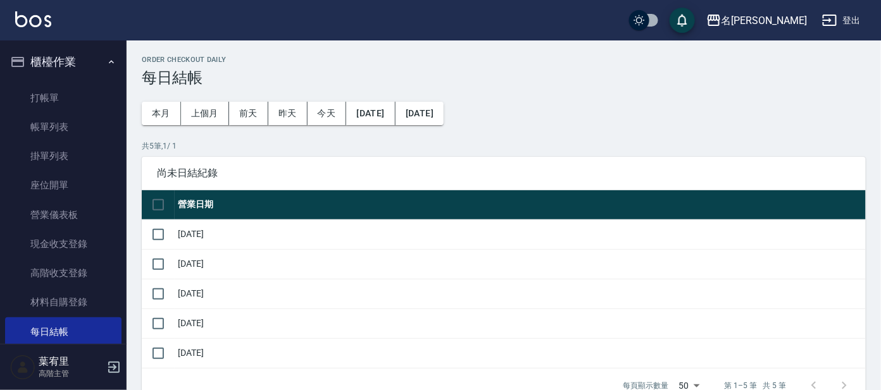
checkbox input "true"
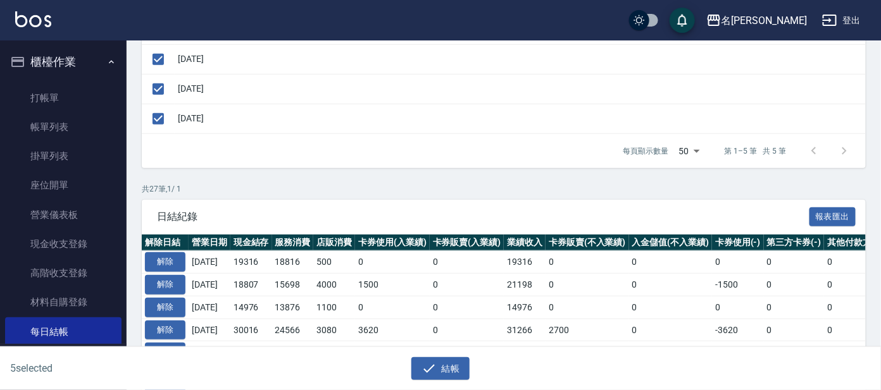
scroll to position [237, 0]
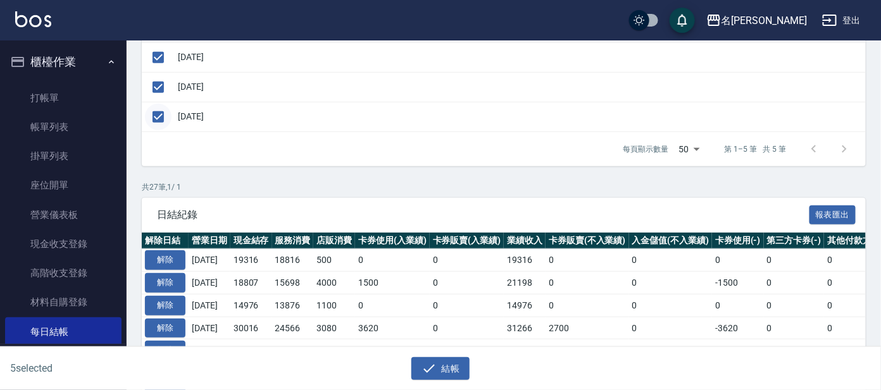
click at [156, 121] on input "checkbox" at bounding box center [158, 117] width 27 height 27
checkbox input "false"
click at [426, 365] on icon "button" at bounding box center [428, 368] width 15 height 15
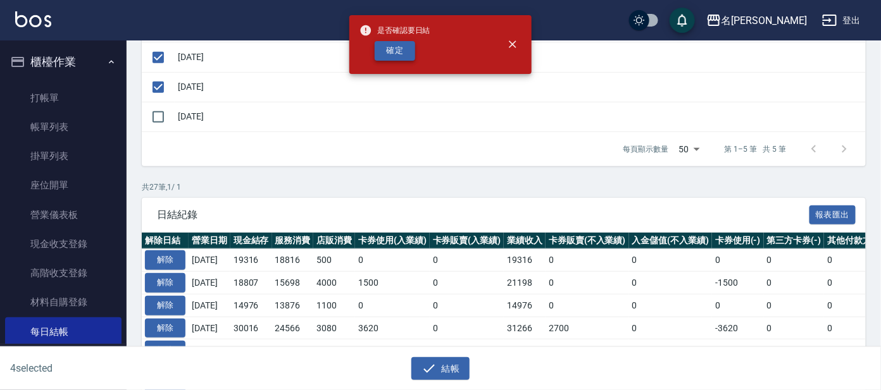
click at [387, 59] on button "確定" at bounding box center [395, 51] width 41 height 20
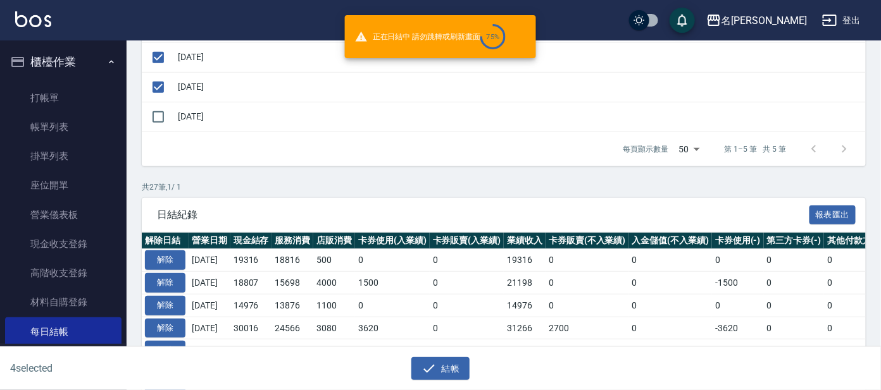
checkbox input "false"
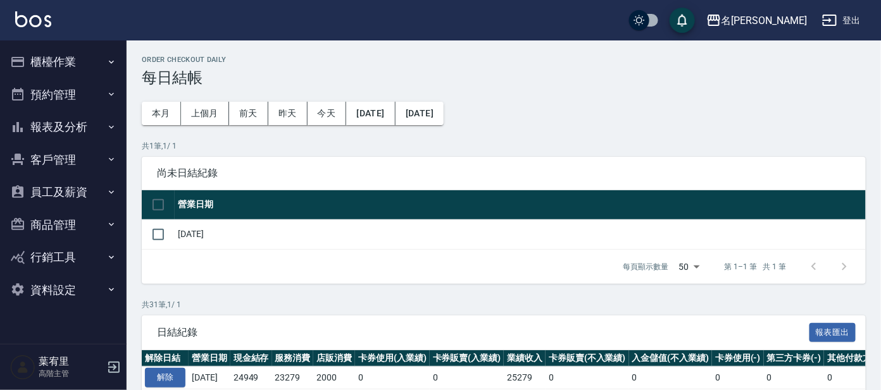
click at [116, 362] on icon "button" at bounding box center [113, 367] width 15 height 15
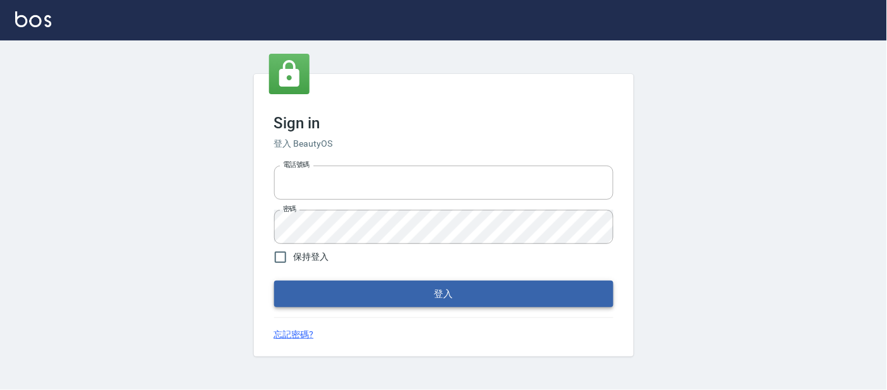
type input "25866822"
click at [358, 285] on button "登入" at bounding box center [443, 294] width 339 height 27
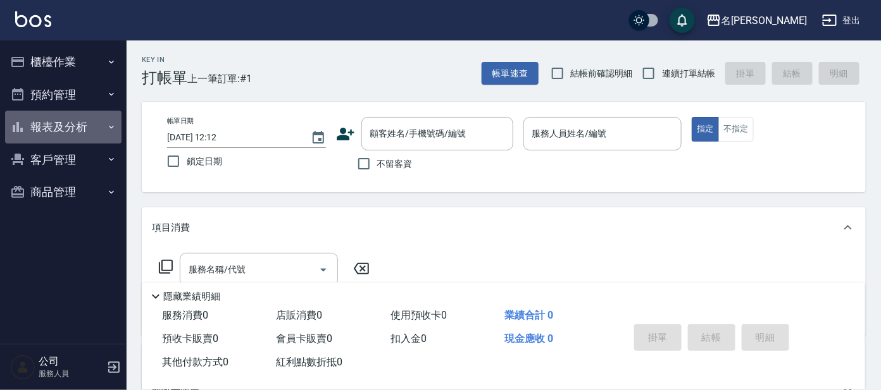
click at [90, 120] on button "報表及分析" at bounding box center [63, 127] width 116 height 33
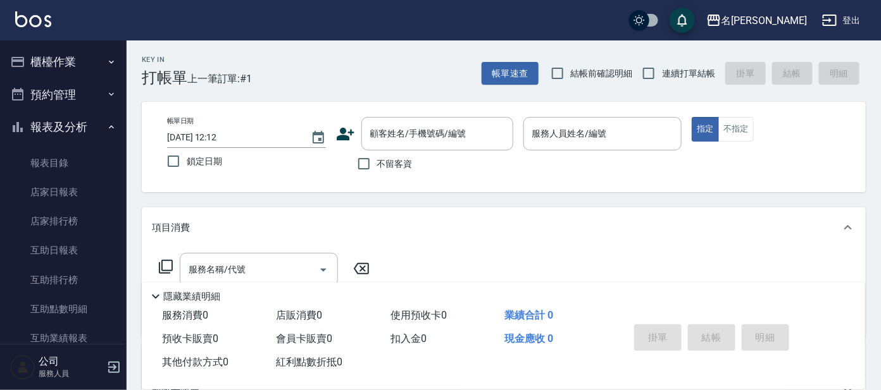
click at [73, 117] on button "報表及分析" at bounding box center [63, 127] width 116 height 33
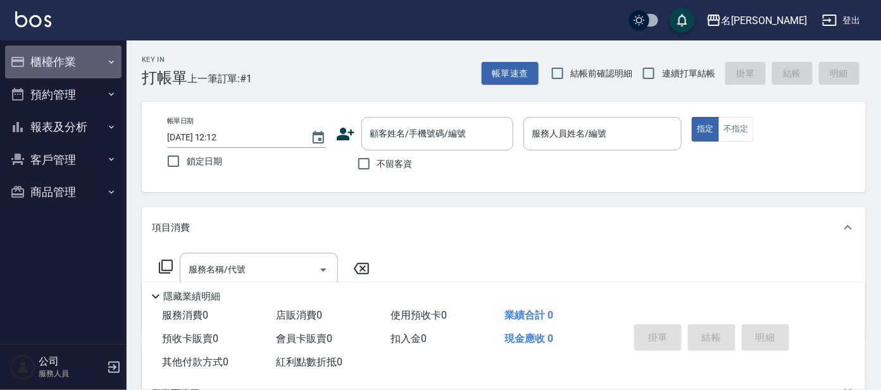
click at [89, 63] on button "櫃檯作業" at bounding box center [63, 62] width 116 height 33
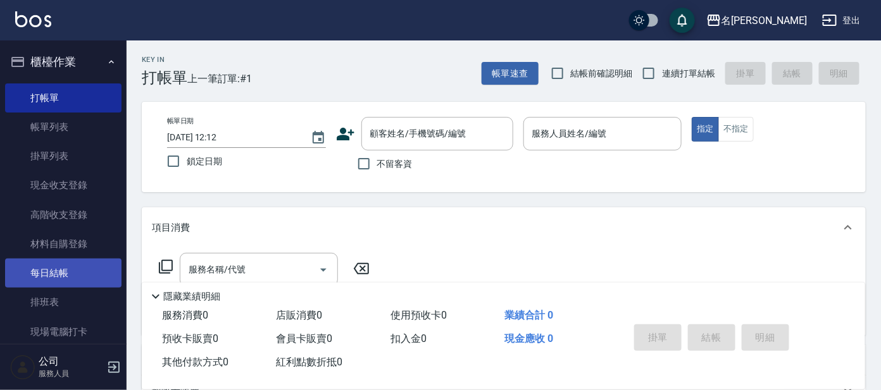
click at [54, 278] on link "每日結帳" at bounding box center [63, 273] width 116 height 29
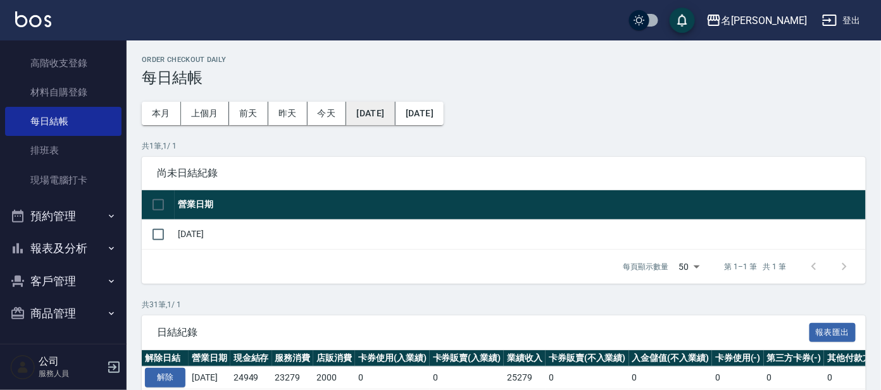
click at [389, 108] on button "[DATE]" at bounding box center [370, 113] width 49 height 23
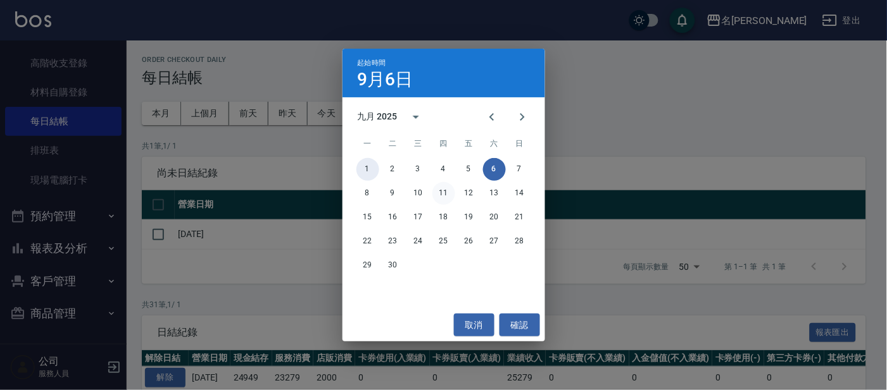
drag, startPoint x: 365, startPoint y: 169, endPoint x: 452, endPoint y: 192, distance: 89.6
click at [452, 192] on div "1 2 3 4 5 6 7 8 9 10 11 12 13 14 15 16 17 18 19 20 21 22 23 24 25 26 27 28 29 30" at bounding box center [443, 218] width 203 height 122
click at [521, 118] on icon "Next month" at bounding box center [521, 116] width 15 height 15
click at [468, 166] on button "3" at bounding box center [469, 169] width 23 height 23
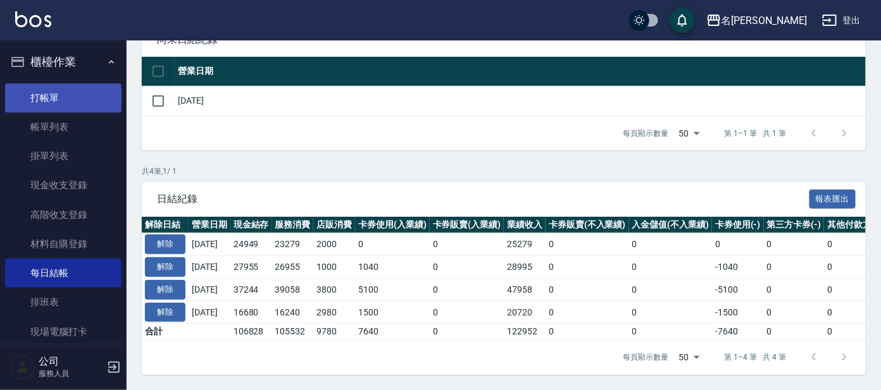
click at [48, 94] on link "打帳單" at bounding box center [63, 98] width 116 height 29
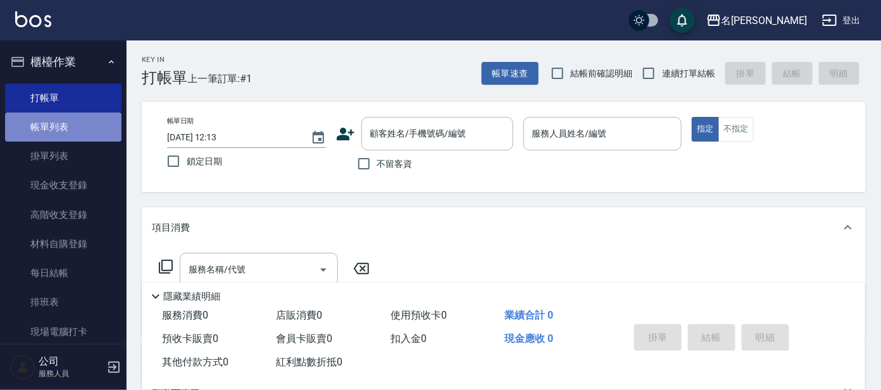
click at [70, 123] on link "帳單列表" at bounding box center [63, 127] width 116 height 29
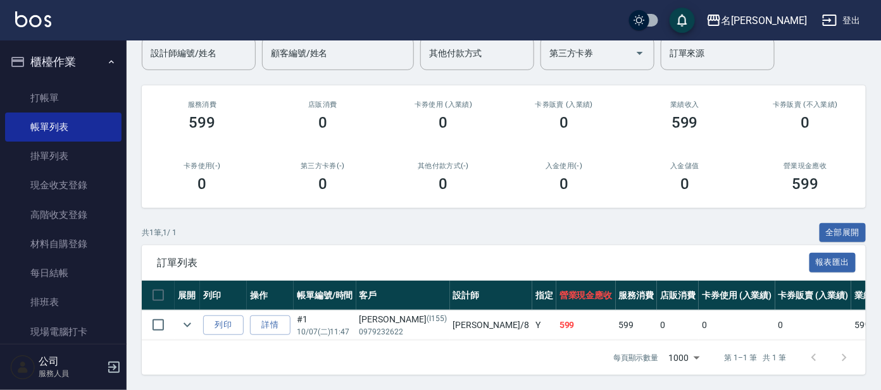
scroll to position [122, 0]
click at [79, 95] on link "打帳單" at bounding box center [63, 98] width 116 height 29
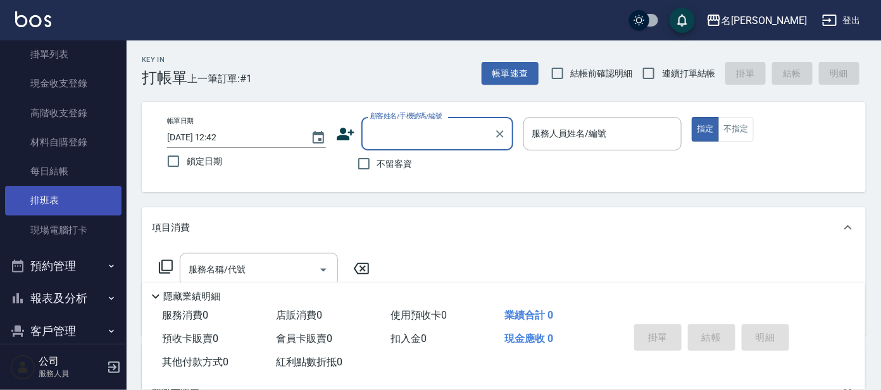
scroll to position [152, 0]
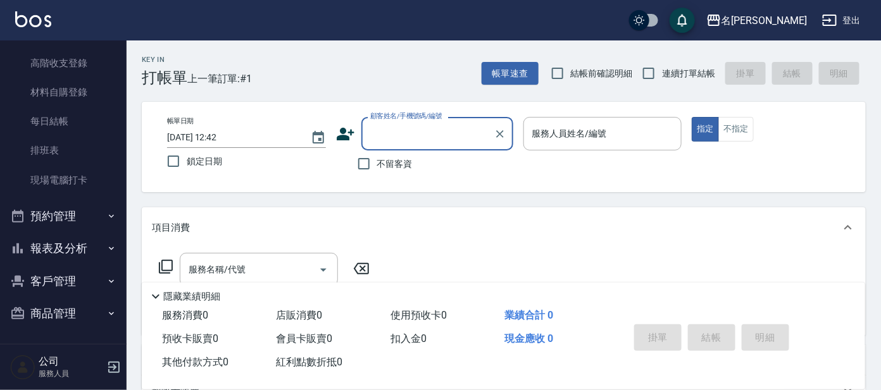
click at [44, 239] on button "報表及分析" at bounding box center [63, 248] width 116 height 33
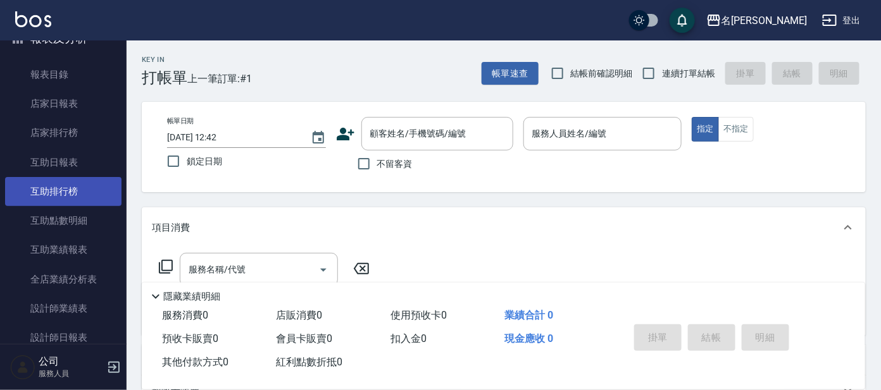
scroll to position [389, 0]
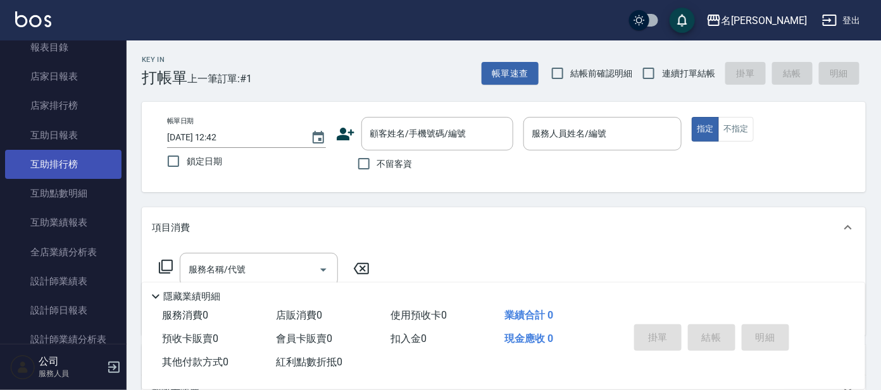
click at [91, 159] on link "互助排行榜" at bounding box center [63, 164] width 116 height 29
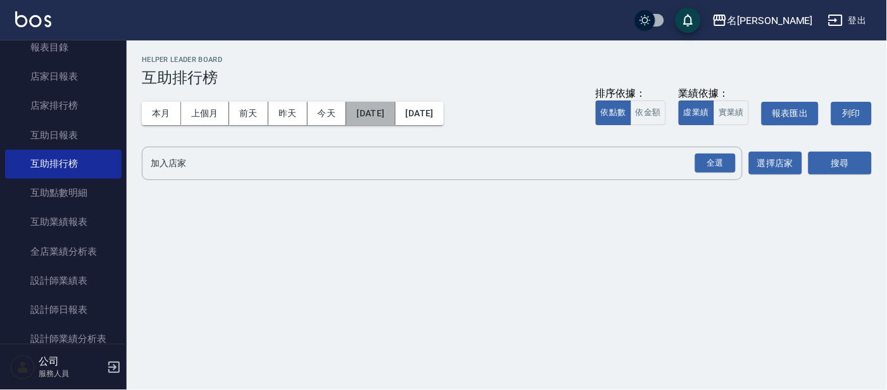
click at [395, 111] on button "[DATE]" at bounding box center [370, 113] width 49 height 23
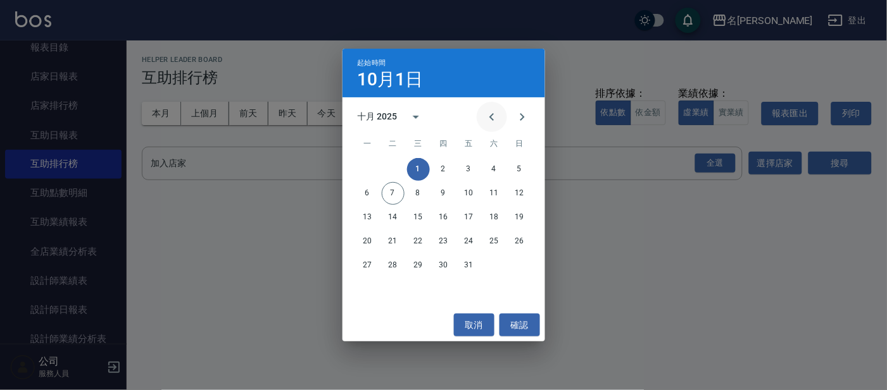
click at [492, 118] on icon "Previous month" at bounding box center [491, 116] width 15 height 15
drag, startPoint x: 489, startPoint y: 210, endPoint x: 519, endPoint y: 208, distance: 29.9
click at [495, 210] on button "20" at bounding box center [494, 217] width 23 height 23
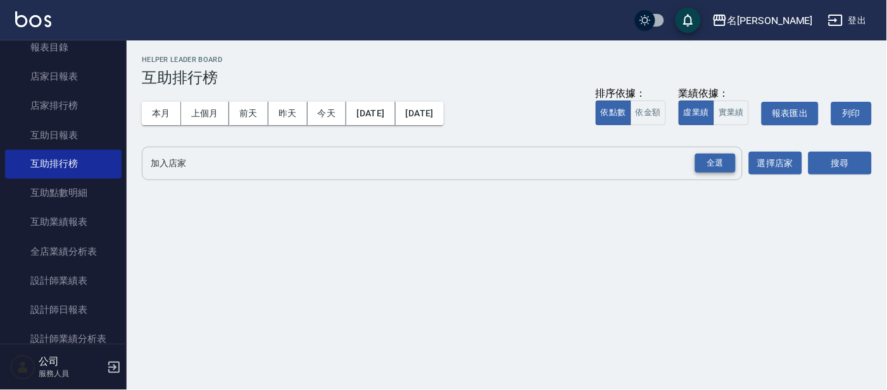
click at [722, 159] on div "全選" at bounding box center [715, 164] width 41 height 20
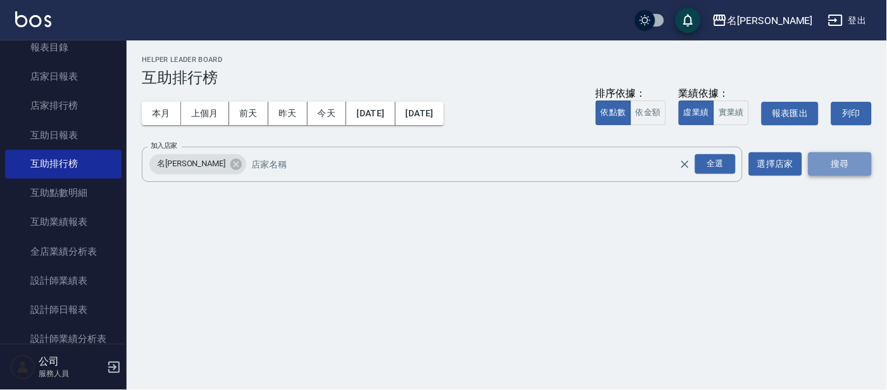
click at [836, 164] on button "搜尋" at bounding box center [839, 164] width 63 height 23
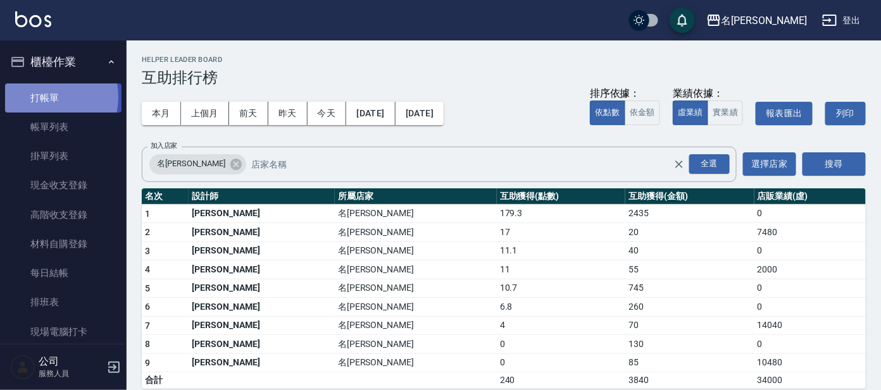
click at [39, 96] on link "打帳單" at bounding box center [63, 98] width 116 height 29
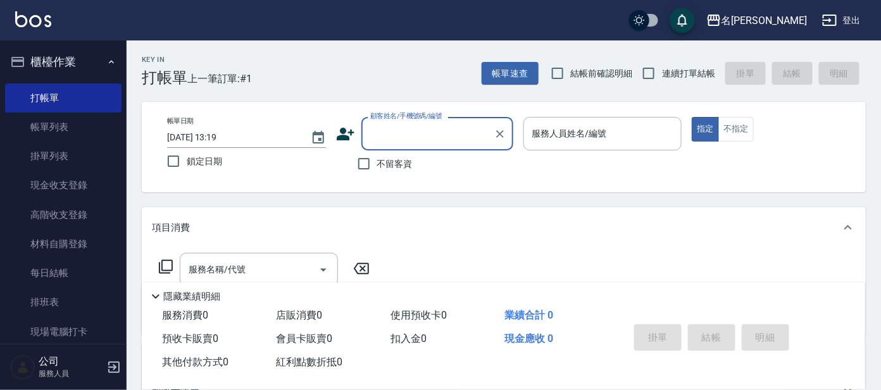
click at [397, 137] on input "顧客姓名/手機號碼/編號" at bounding box center [428, 134] width 122 height 22
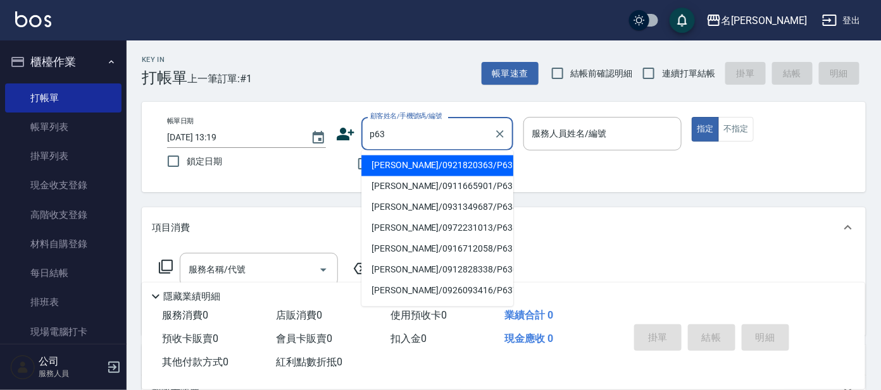
click at [433, 134] on input "p63" at bounding box center [428, 134] width 122 height 22
click at [441, 168] on li "[PERSON_NAME]/0921820363/P63" at bounding box center [437, 166] width 152 height 21
type input "[PERSON_NAME]/0921820363/P63"
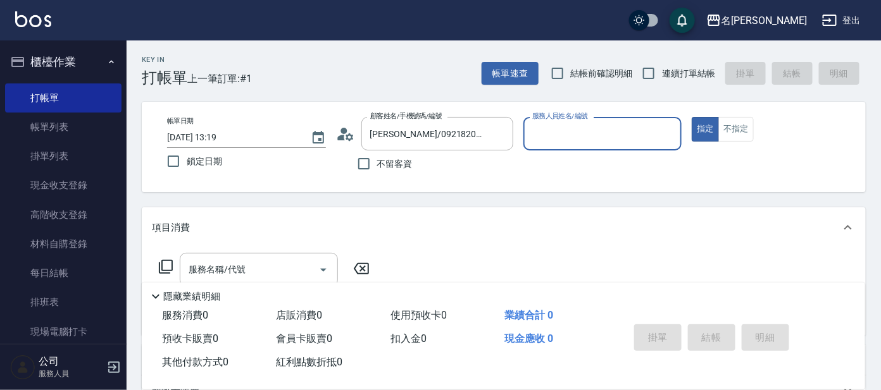
click at [551, 130] on input "服務人員姓名/編號" at bounding box center [602, 134] width 147 height 22
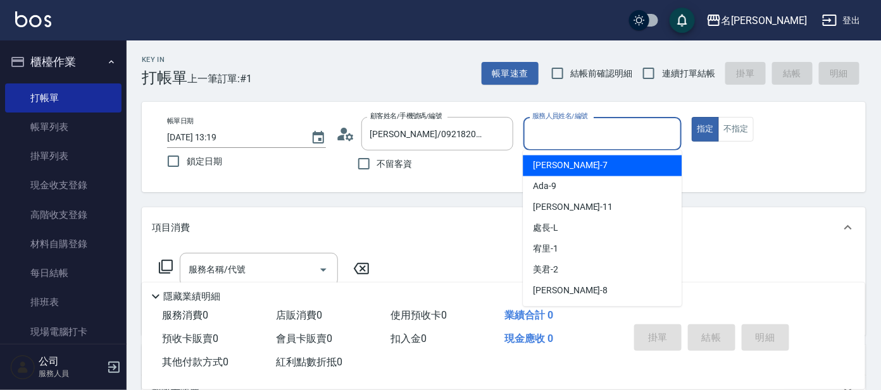
click at [545, 171] on span "[PERSON_NAME] -7" at bounding box center [570, 165] width 75 height 13
type input "[PERSON_NAME]-7"
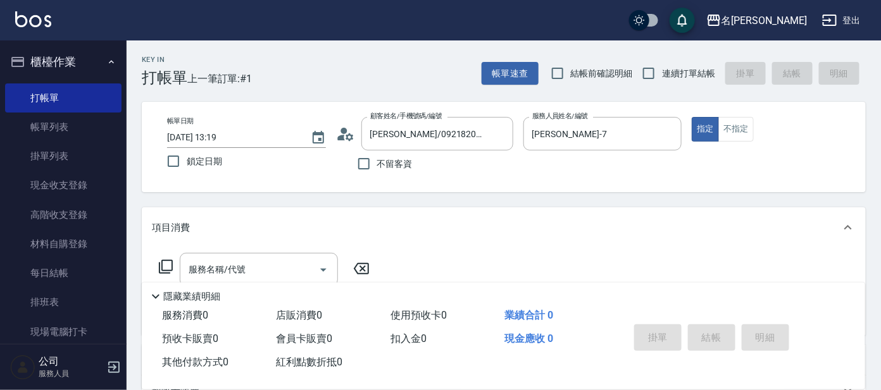
click at [161, 266] on icon at bounding box center [165, 266] width 15 height 15
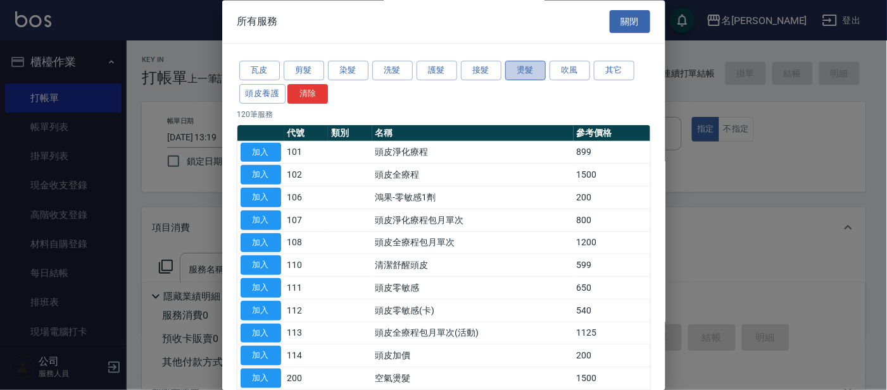
click at [533, 68] on button "燙髮" at bounding box center [525, 71] width 41 height 20
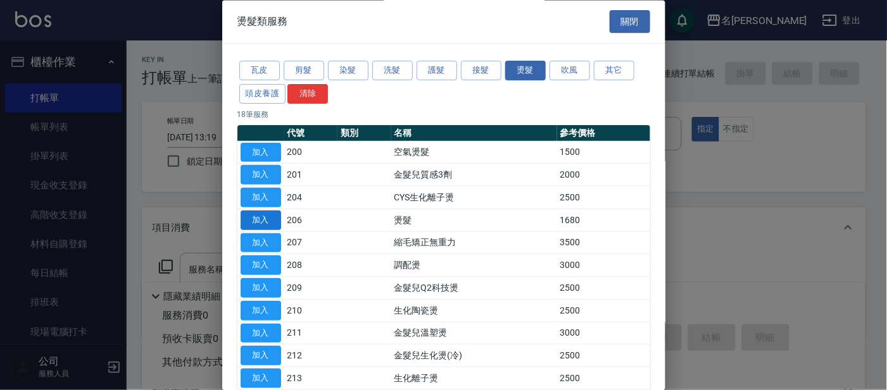
click at [247, 223] on button "加入" at bounding box center [260, 221] width 41 height 20
type input "燙髮(206)"
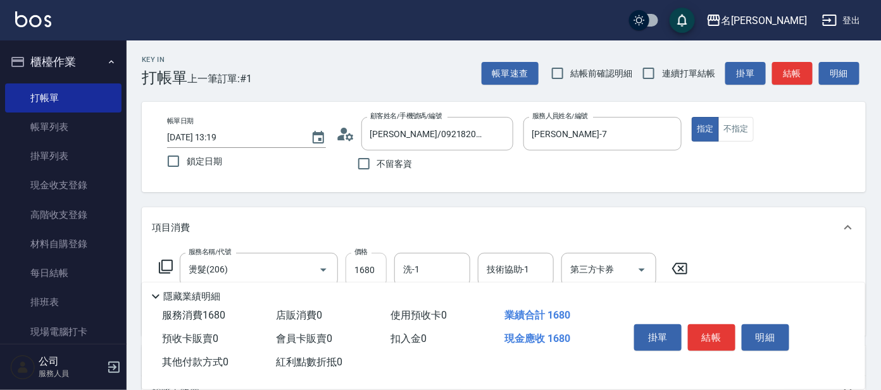
click at [377, 267] on input "1680" at bounding box center [366, 270] width 41 height 34
click at [166, 265] on icon at bounding box center [165, 266] width 15 height 15
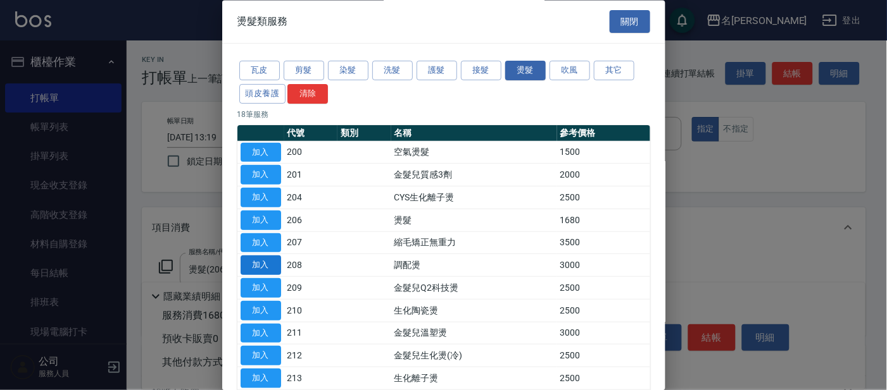
click at [258, 265] on button "加入" at bounding box center [260, 266] width 41 height 20
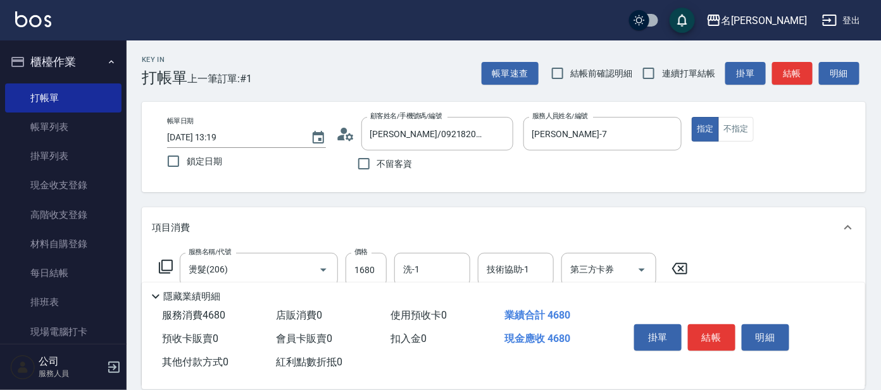
click at [678, 268] on icon at bounding box center [680, 268] width 32 height 15
click at [166, 265] on icon at bounding box center [165, 266] width 15 height 15
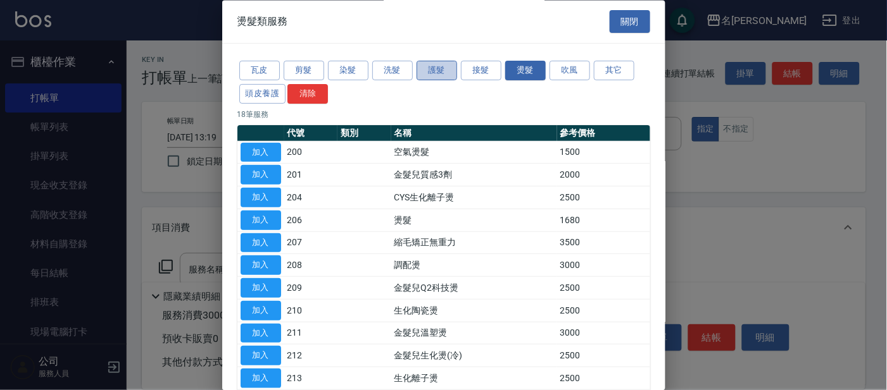
click at [433, 70] on button "護髮" at bounding box center [436, 71] width 41 height 20
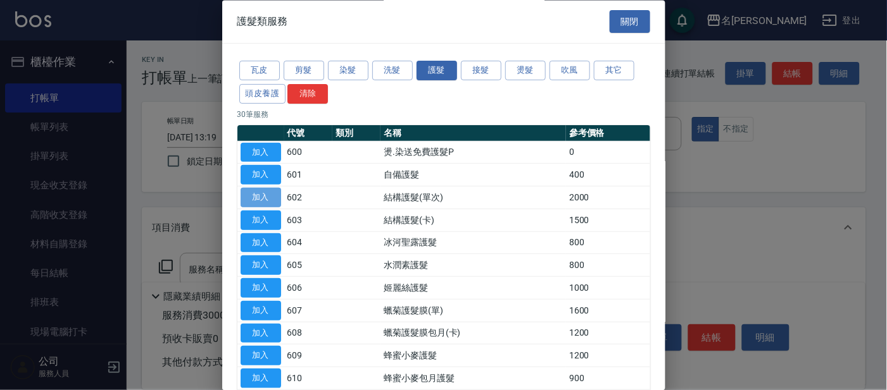
click at [262, 195] on button "加入" at bounding box center [260, 199] width 41 height 20
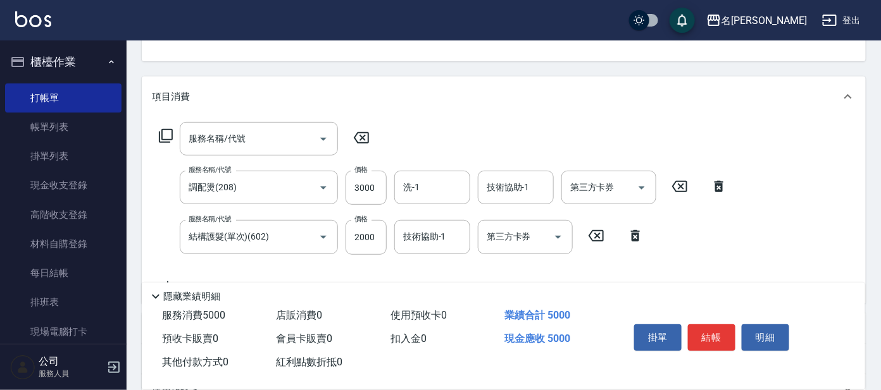
scroll to position [130, 0]
click at [378, 237] on input "2000" at bounding box center [366, 238] width 41 height 34
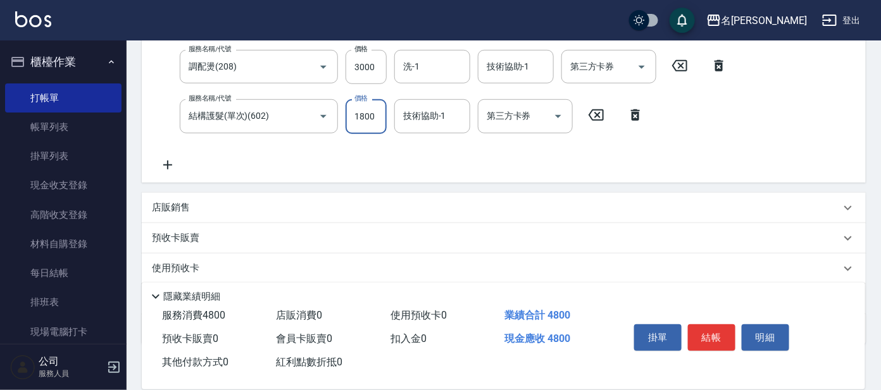
scroll to position [250, 0]
type input "1800"
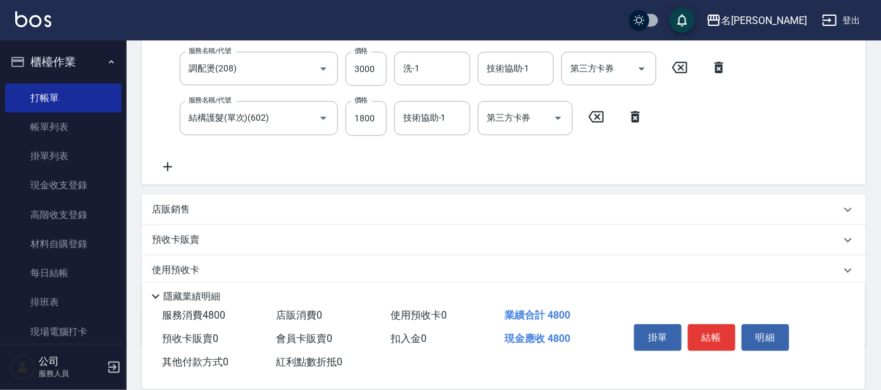
click at [170, 208] on p "店販銷售" at bounding box center [171, 209] width 38 height 13
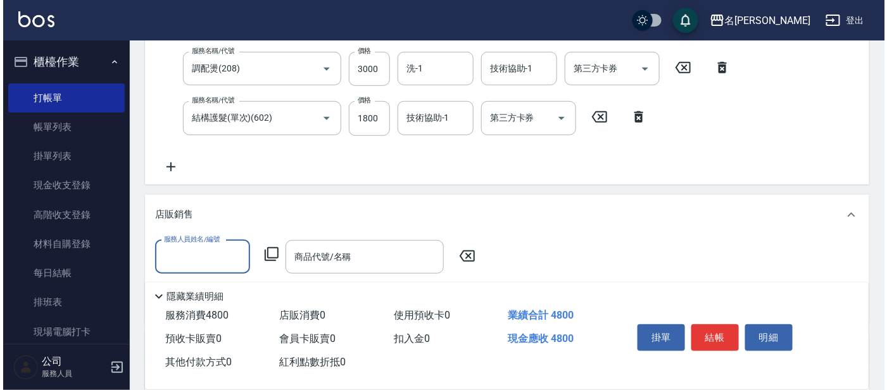
scroll to position [0, 0]
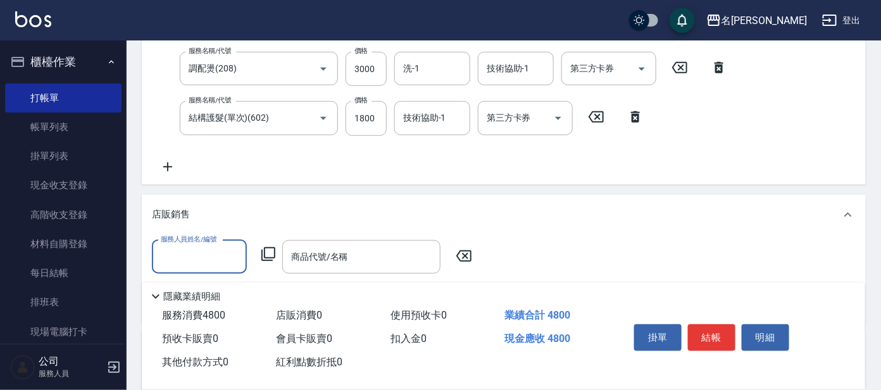
click at [209, 253] on input "服務人員姓名/編號" at bounding box center [200, 257] width 84 height 22
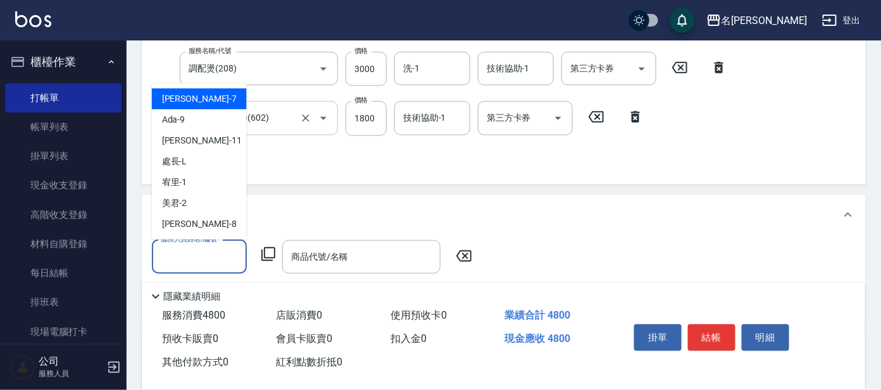
drag, startPoint x: 180, startPoint y: 99, endPoint x: 185, endPoint y: 112, distance: 14.2
click at [182, 101] on span "[PERSON_NAME] -7" at bounding box center [199, 98] width 75 height 13
type input "[PERSON_NAME]-7"
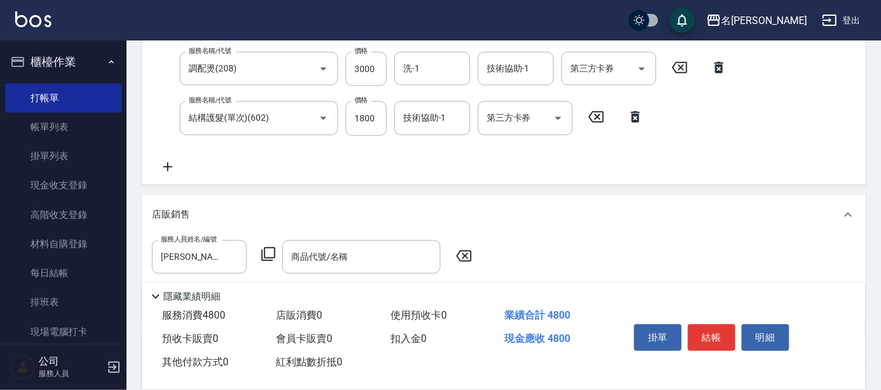
click at [272, 252] on icon at bounding box center [268, 254] width 15 height 15
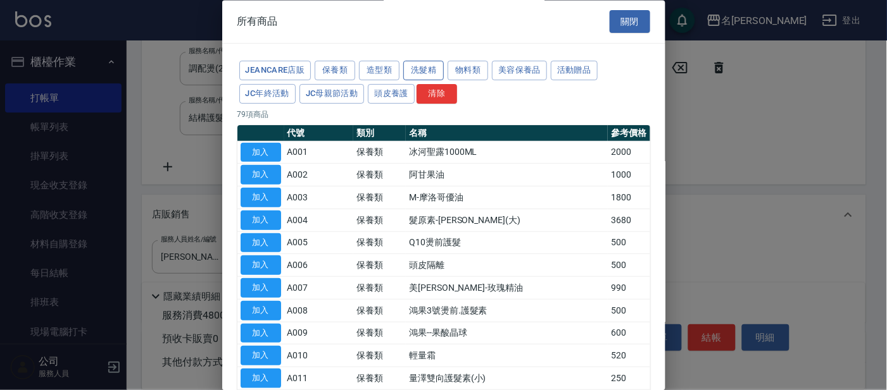
click at [433, 66] on button "洗髮精" at bounding box center [423, 71] width 41 height 20
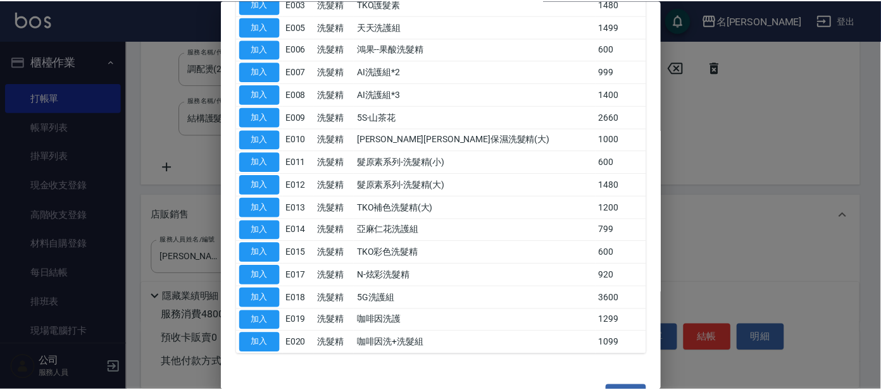
scroll to position [227, 0]
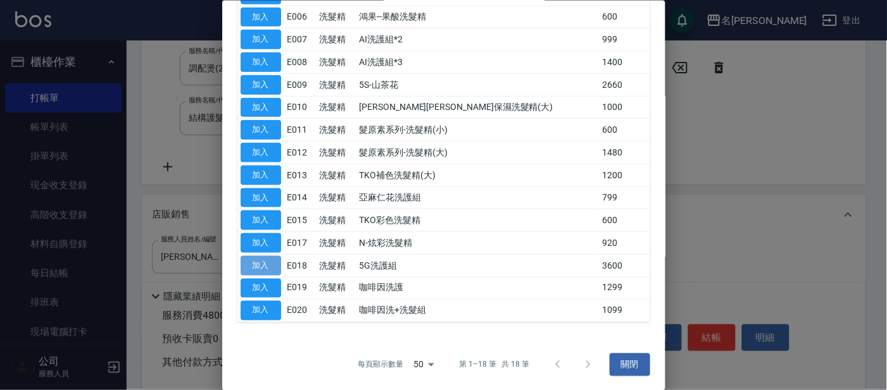
click at [254, 259] on button "加入" at bounding box center [260, 266] width 41 height 20
type input "5G洗護組"
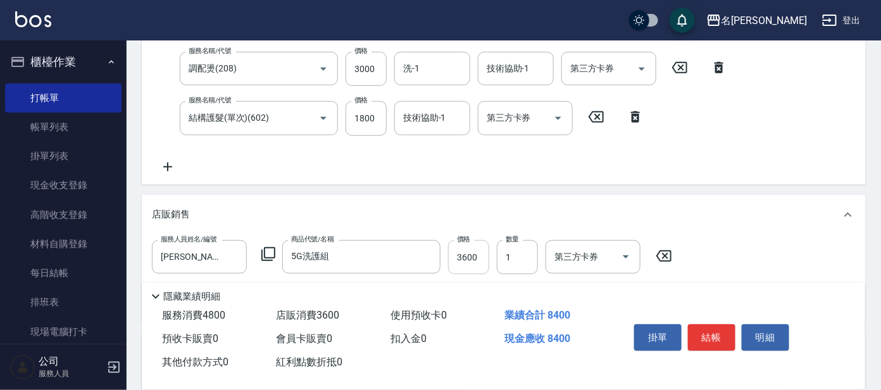
click at [483, 251] on input "3600" at bounding box center [468, 257] width 41 height 34
type input "3240"
click at [706, 342] on button "結帳" at bounding box center [711, 338] width 47 height 27
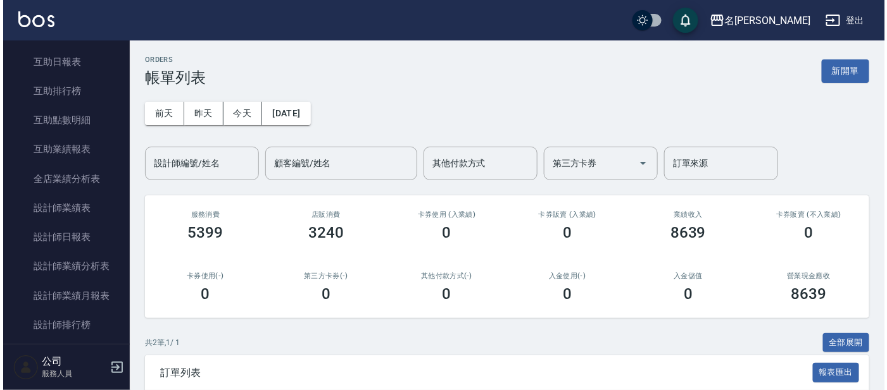
scroll to position [480, 0]
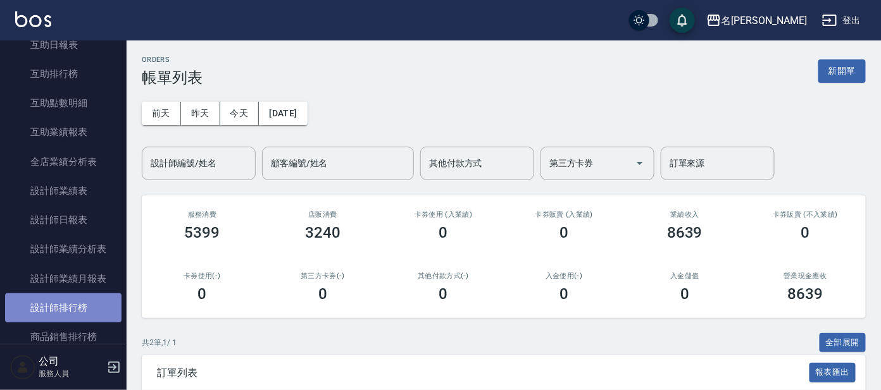
click at [68, 302] on link "設計師排行榜" at bounding box center [63, 308] width 116 height 29
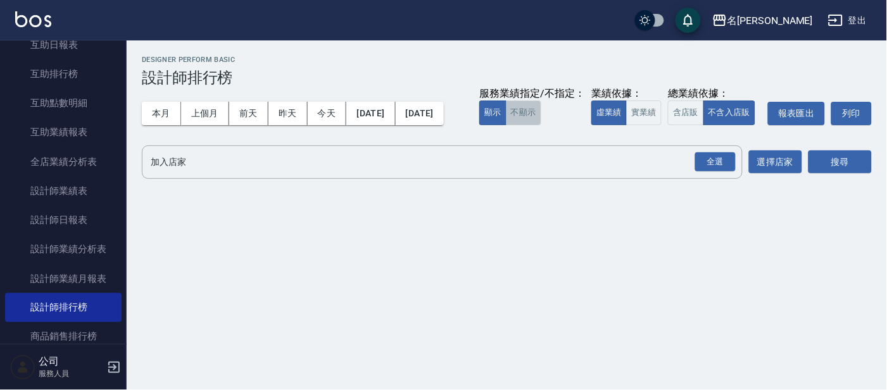
click at [506, 125] on button "不顯示" at bounding box center [523, 113] width 35 height 25
click at [626, 125] on button "實業績" at bounding box center [643, 113] width 35 height 25
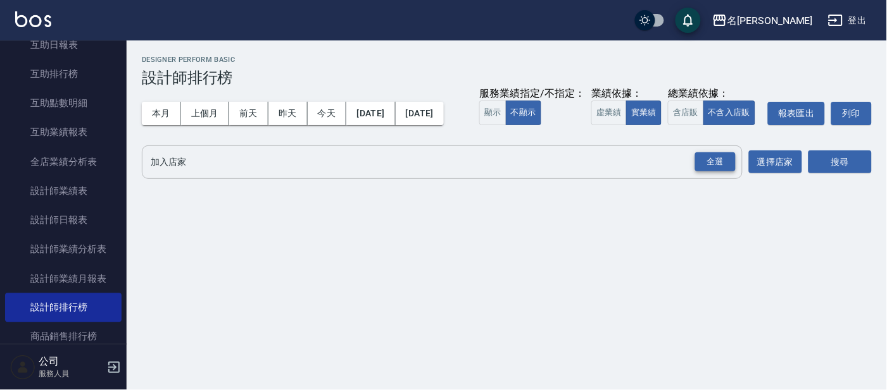
click at [721, 172] on div "全選" at bounding box center [715, 163] width 41 height 20
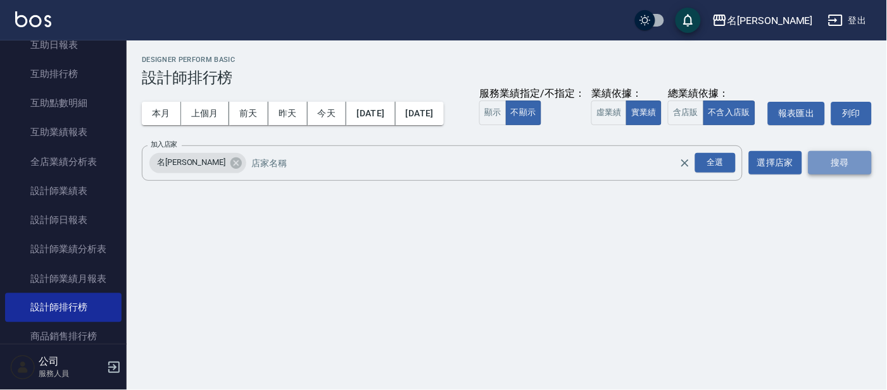
click at [828, 175] on button "搜尋" at bounding box center [839, 162] width 63 height 23
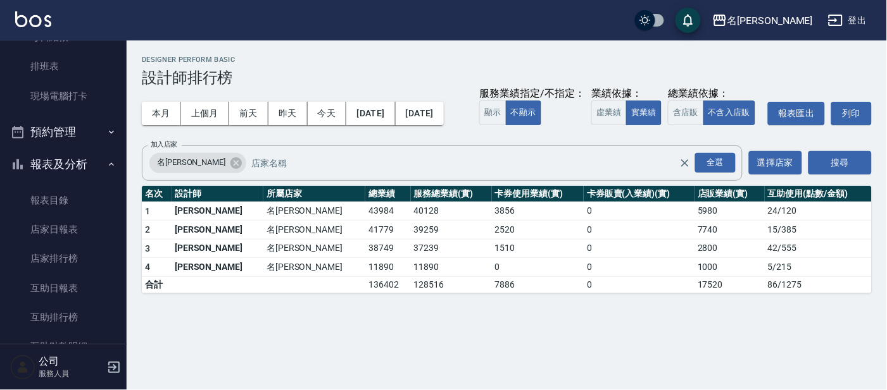
scroll to position [25, 0]
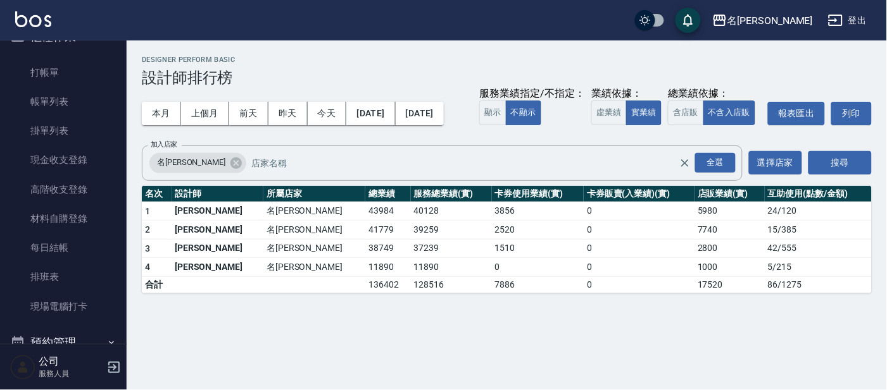
click at [144, 65] on div "Designer Perform Basic 設計師排行榜" at bounding box center [507, 71] width 730 height 31
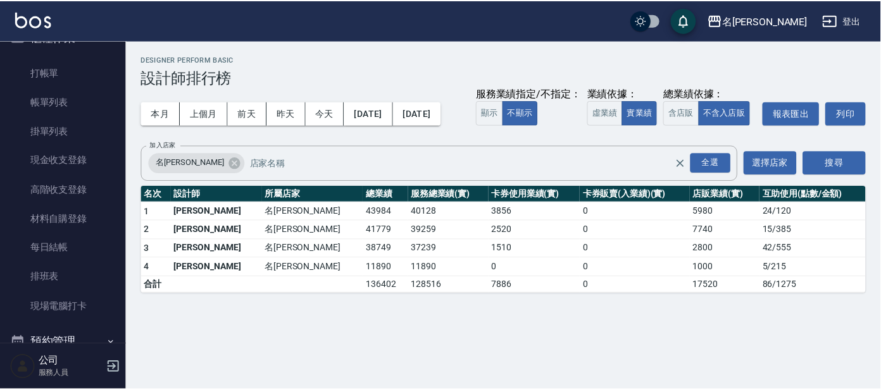
scroll to position [0, 0]
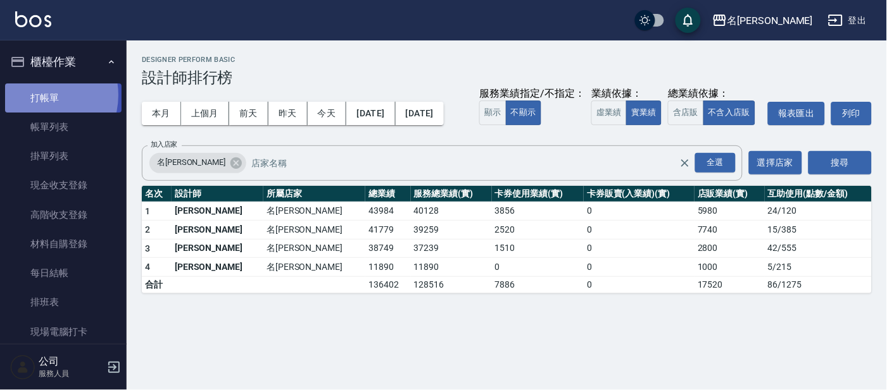
click at [41, 96] on link "打帳單" at bounding box center [63, 98] width 116 height 29
